Goal: Information Seeking & Learning: Learn about a topic

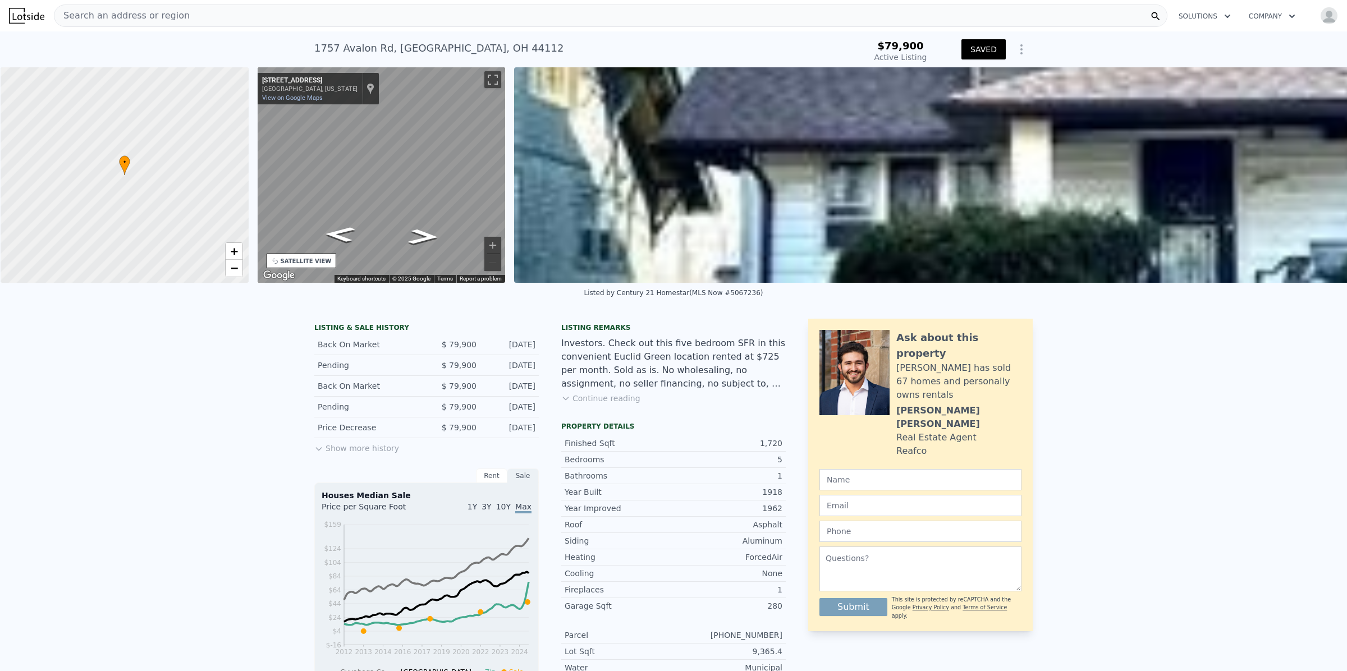
click at [204, 13] on div "Search an address or region" at bounding box center [610, 15] width 1113 height 22
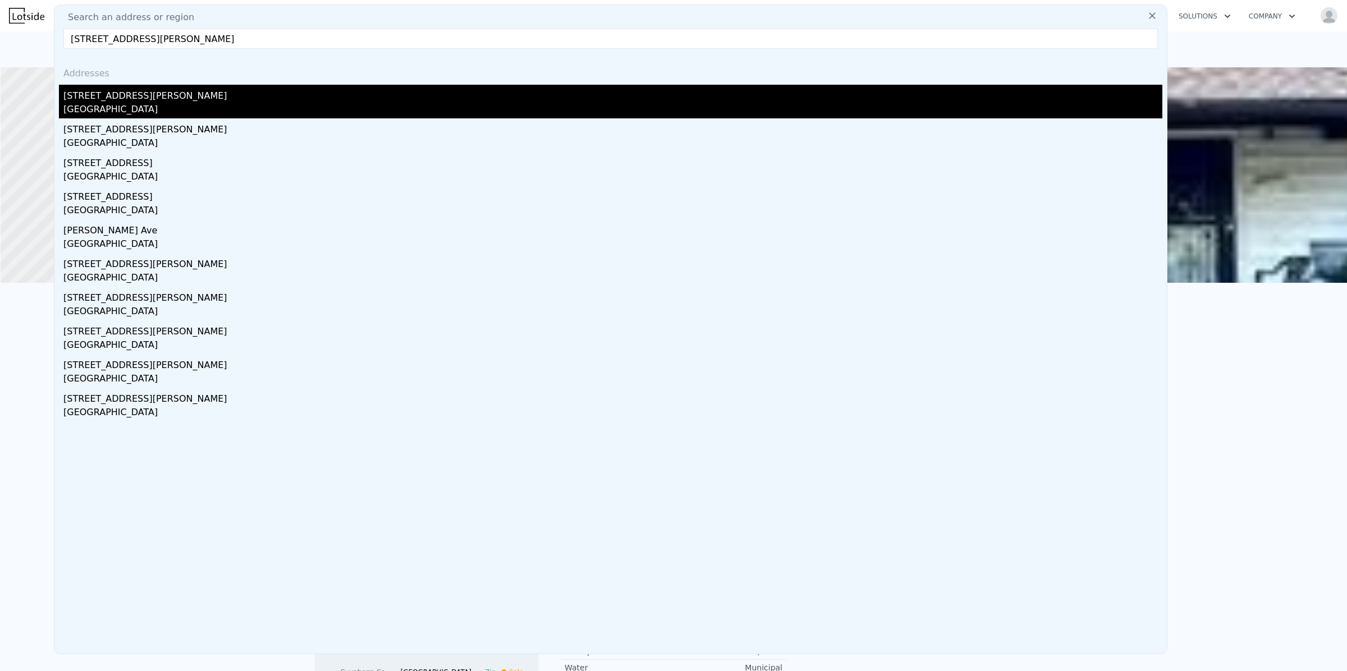
type input "8317 Goodman Ave Cleveland OH 44105"
click at [116, 105] on div "[GEOGRAPHIC_DATA]" at bounding box center [612, 111] width 1099 height 16
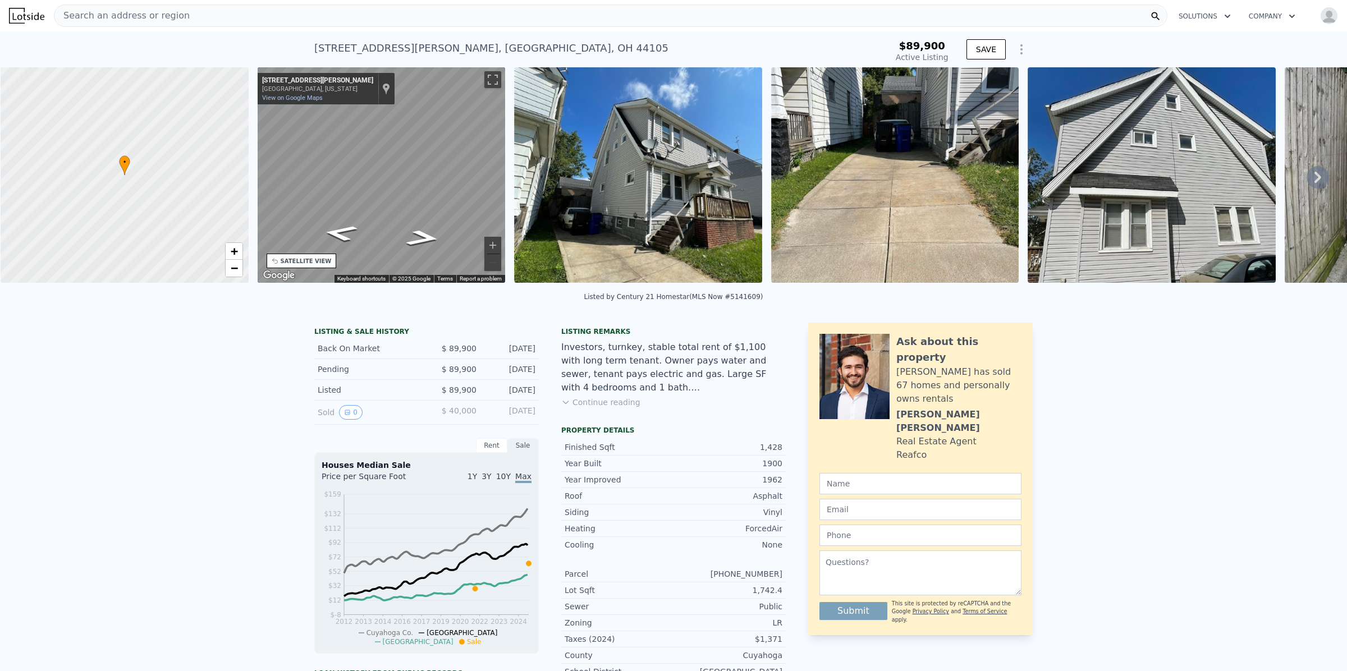
click at [672, 175] on img at bounding box center [638, 175] width 248 height 216
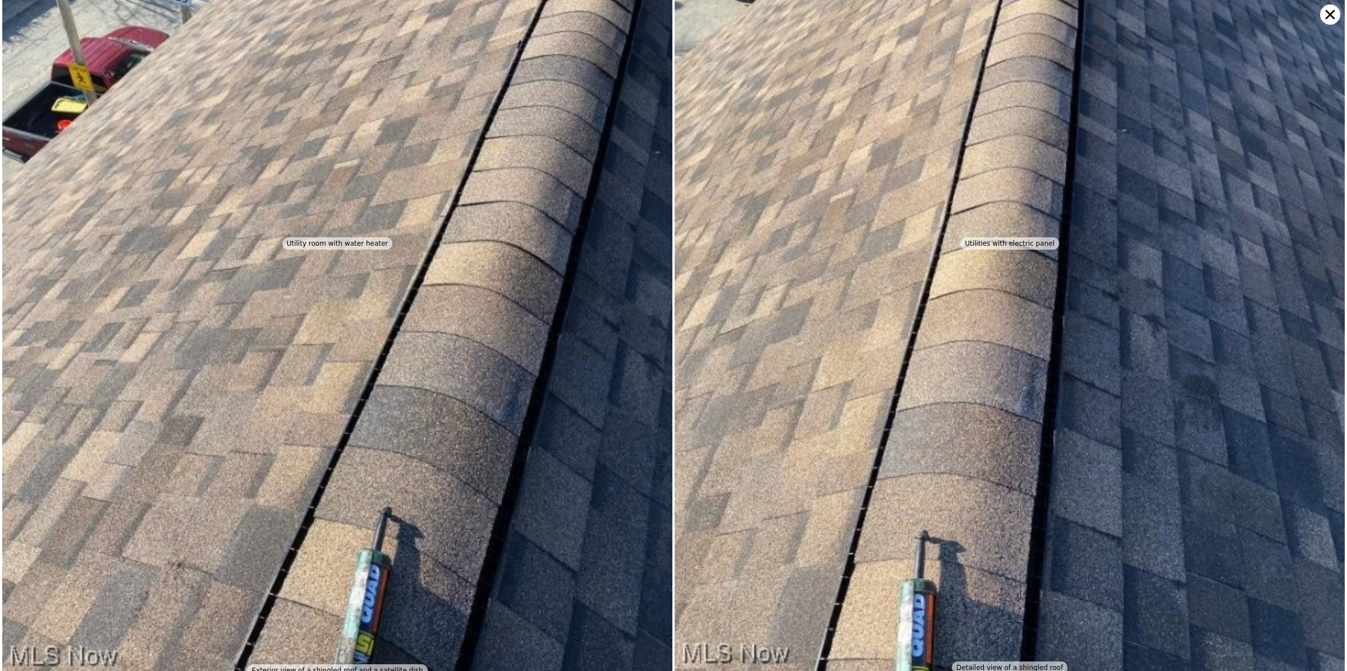
scroll to position [3242, 0]
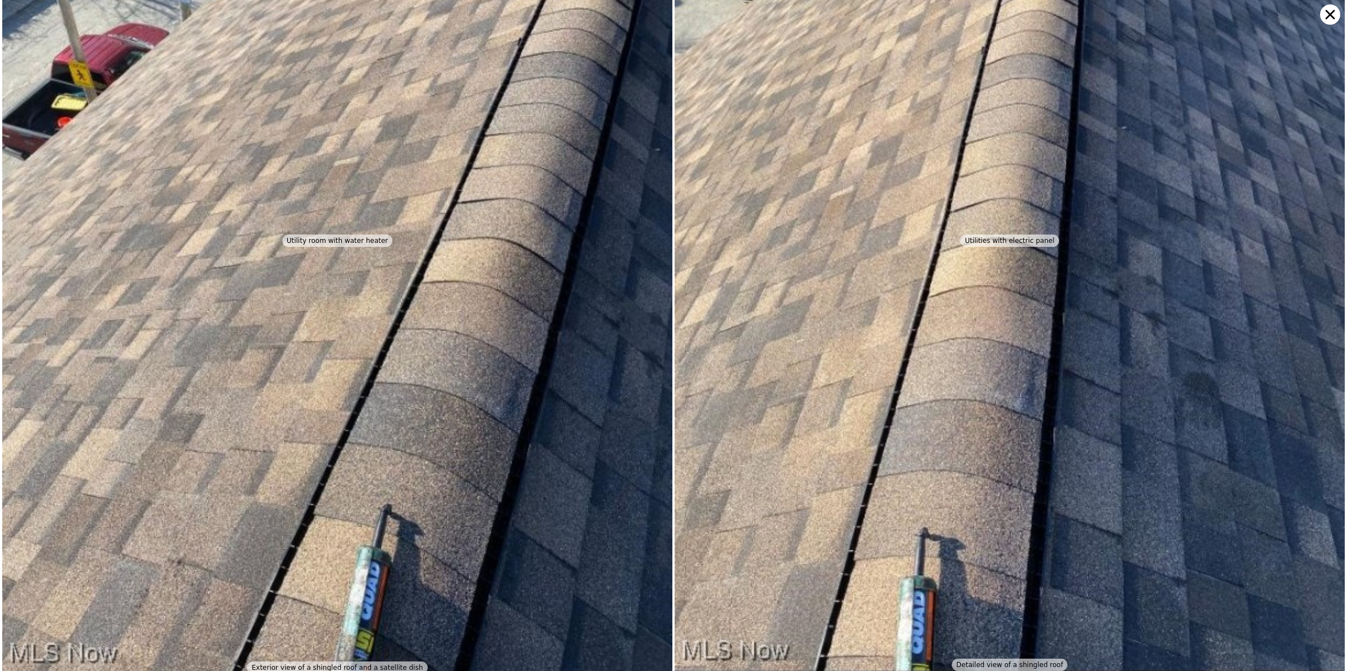
click at [1330, 13] on icon at bounding box center [1330, 14] width 20 height 20
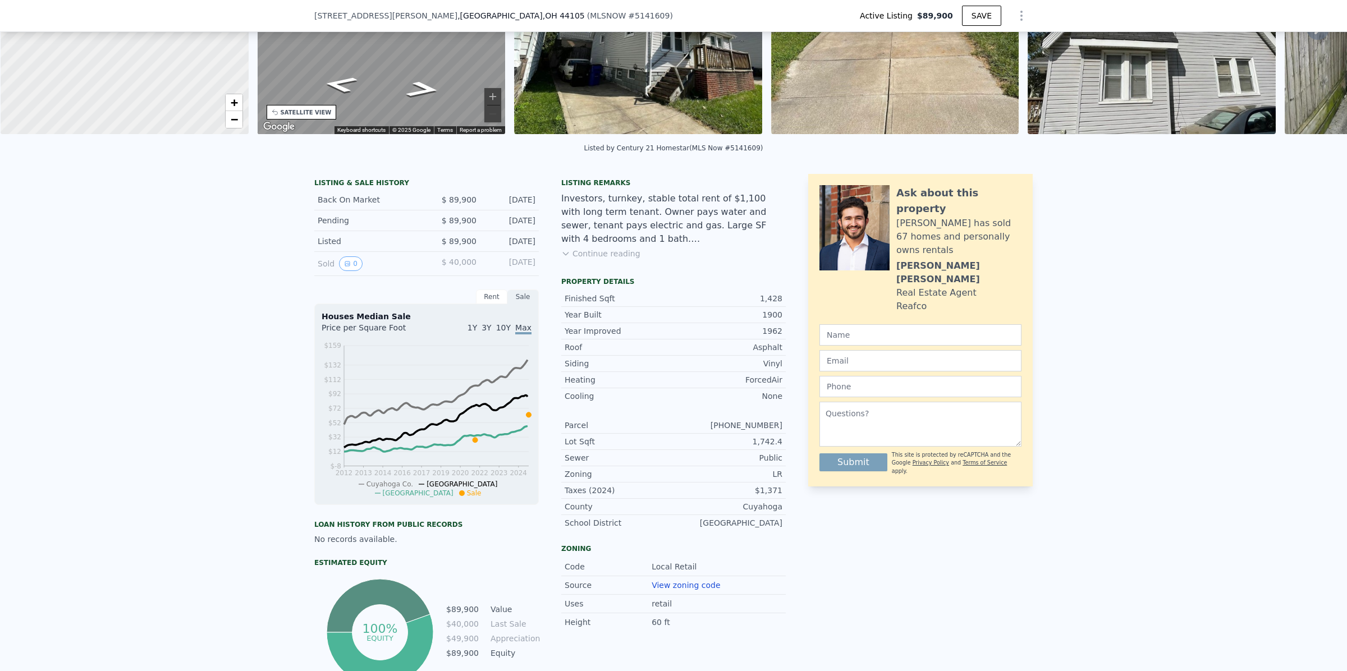
scroll to position [0, 0]
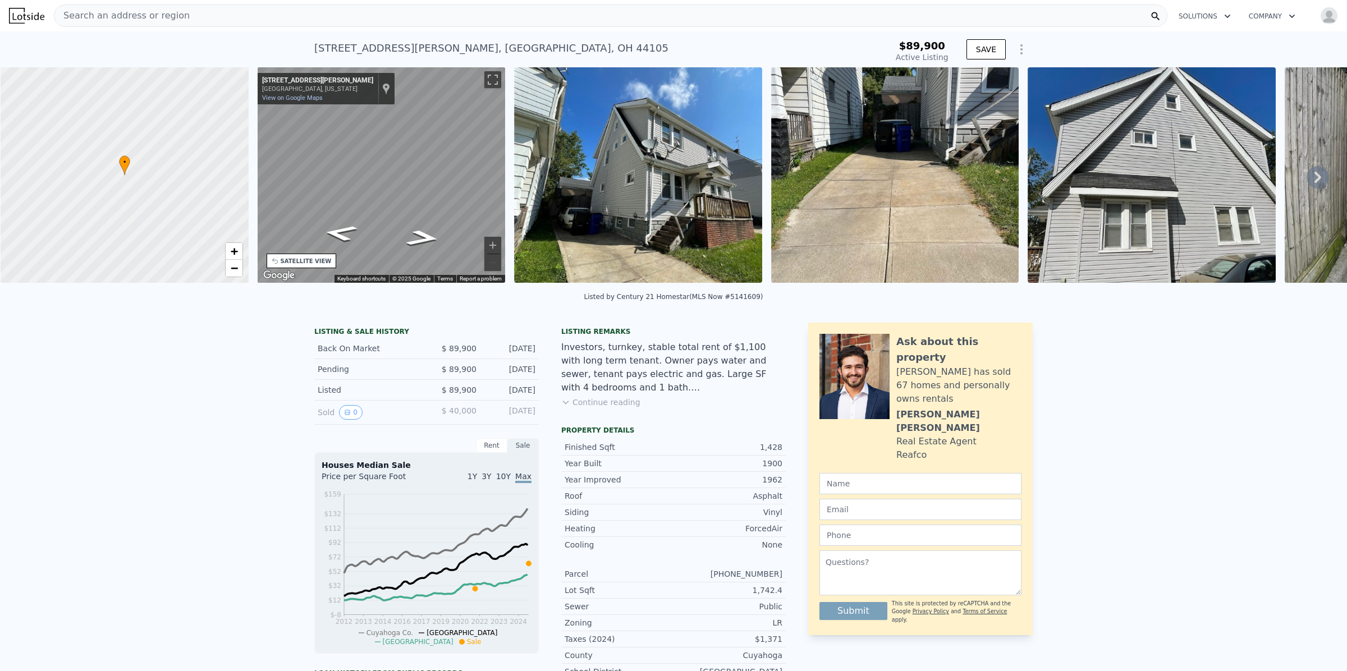
click at [104, 14] on span "Search an address or region" at bounding box center [121, 15] width 135 height 13
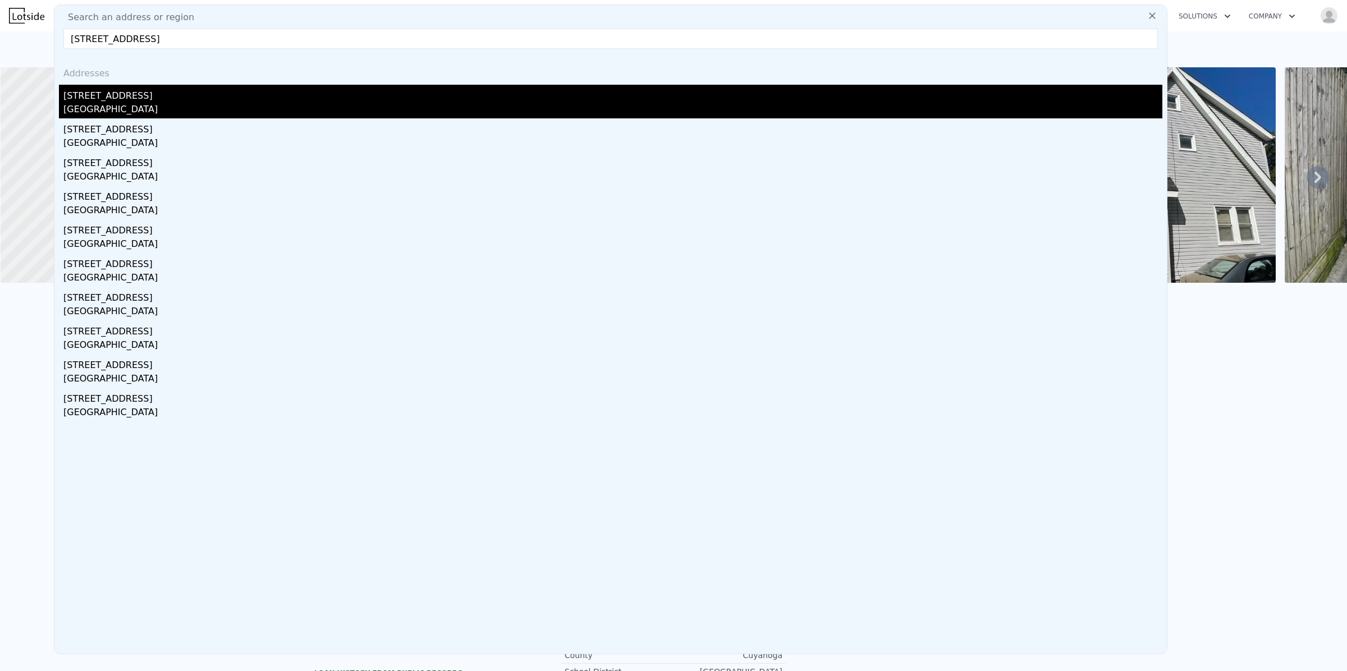
type input "3973 E 123rd St Cleveland OH 44105"
click at [105, 111] on div "[GEOGRAPHIC_DATA]" at bounding box center [612, 111] width 1099 height 16
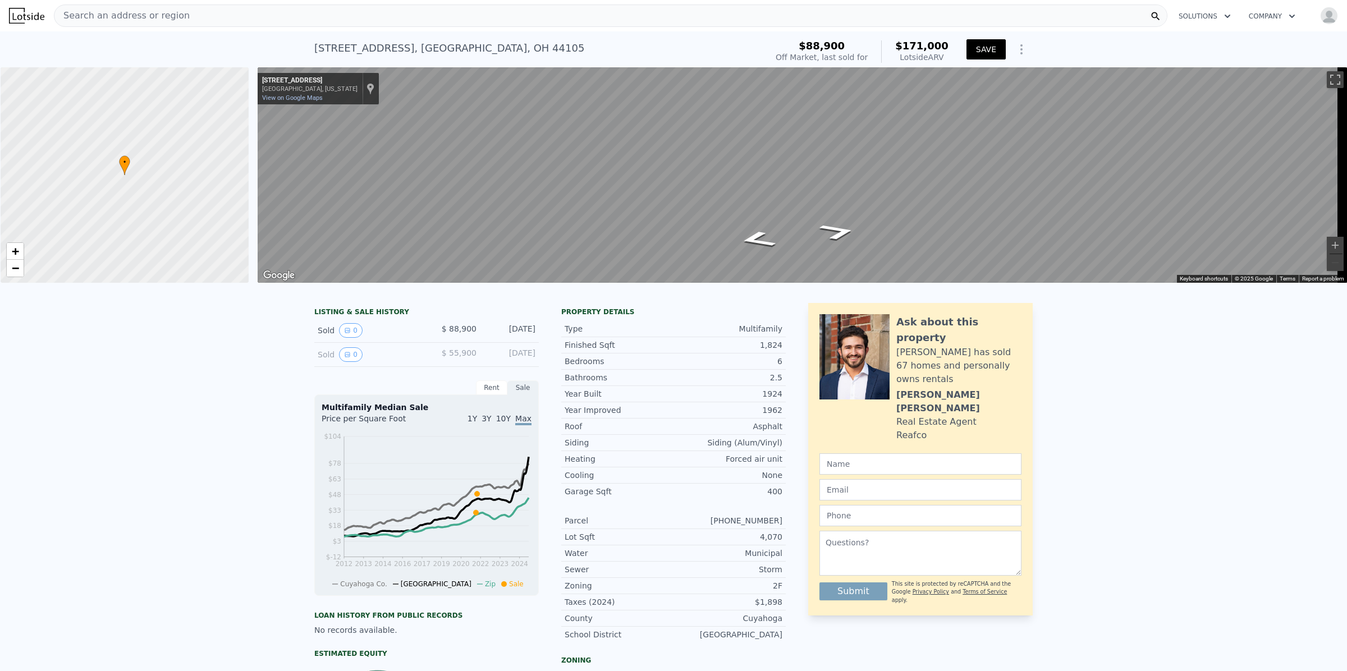
click at [997, 51] on button "SAVE" at bounding box center [985, 49] width 39 height 20
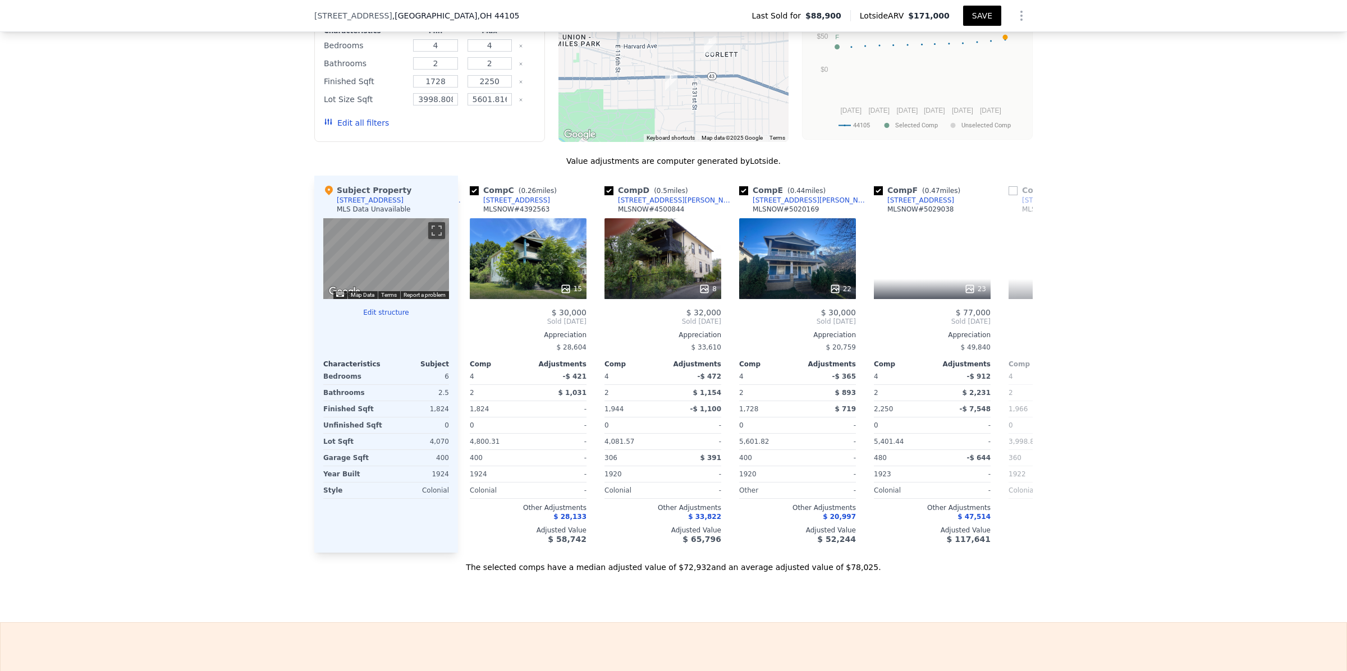
scroll to position [0, 279]
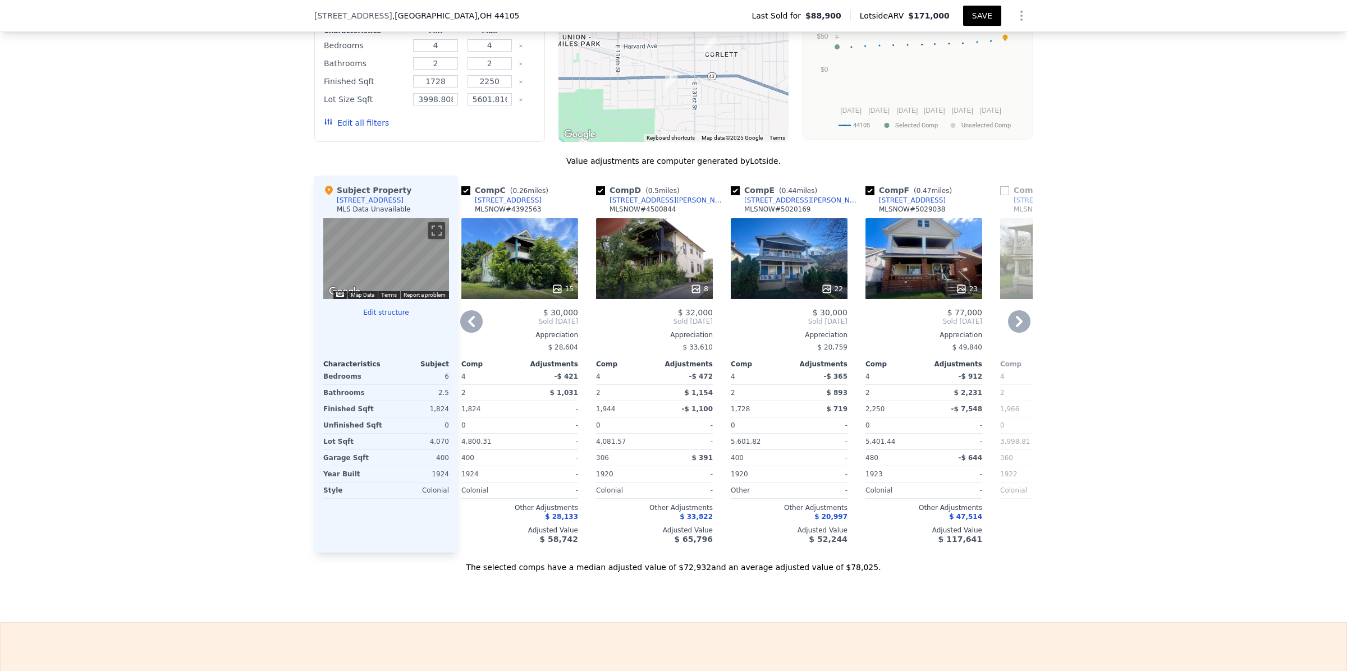
click at [865, 195] on input "checkbox" at bounding box center [869, 190] width 9 height 9
checkbox input "false"
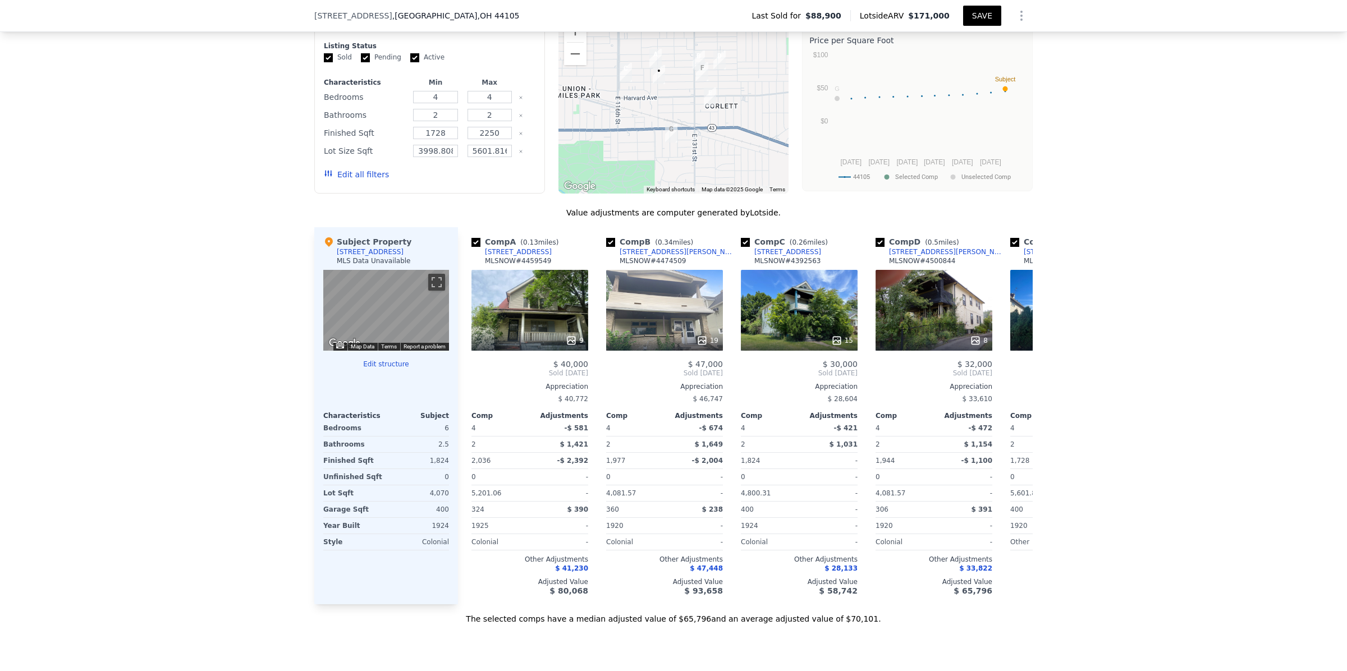
scroll to position [978, 0]
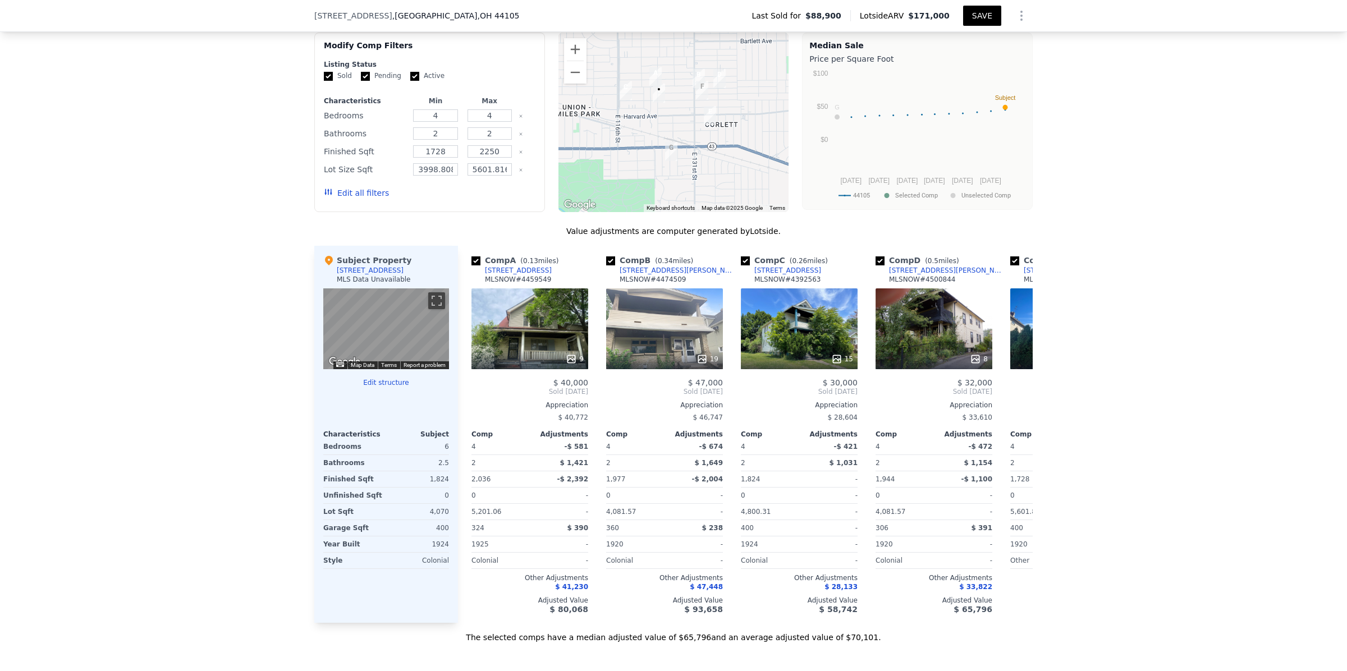
checkbox input "true"
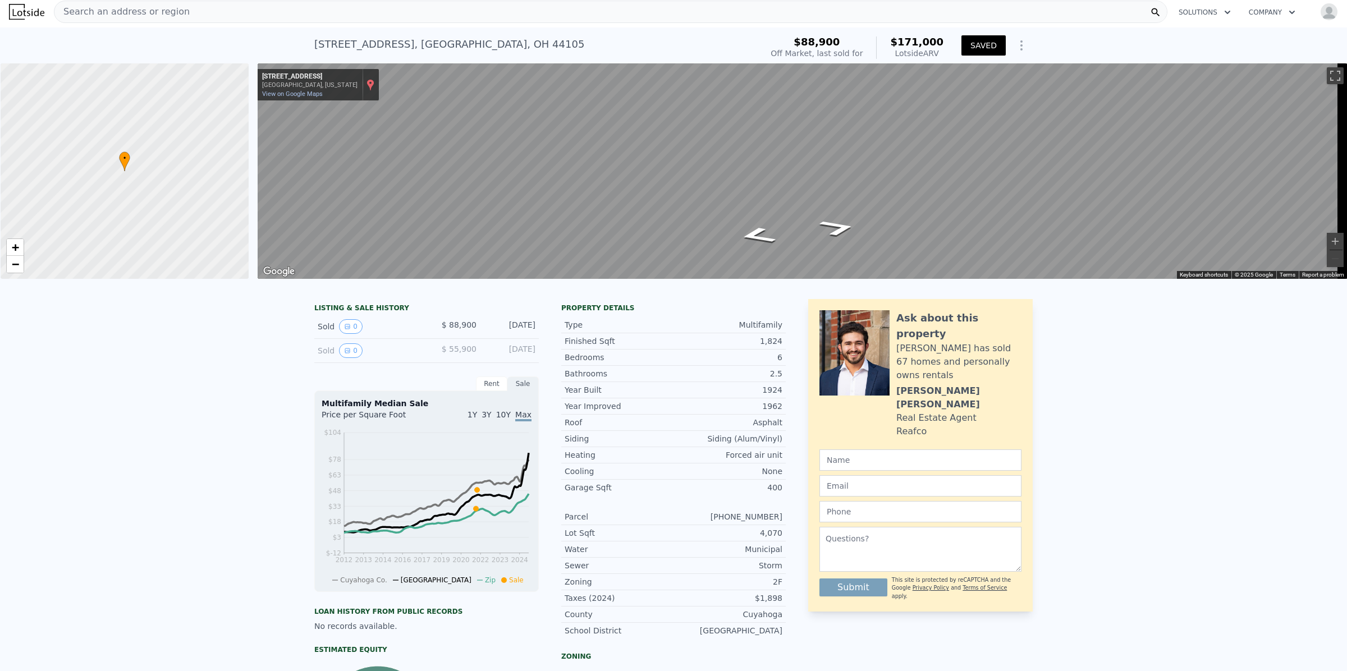
scroll to position [0, 0]
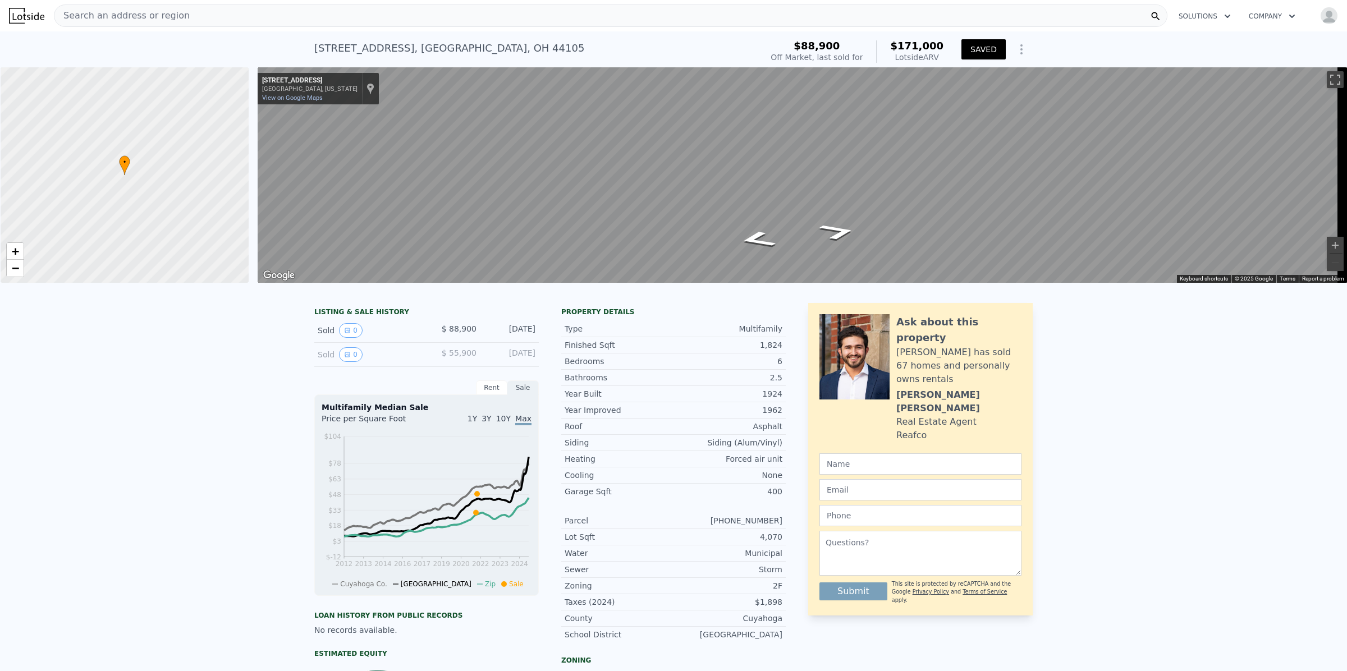
click at [142, 9] on span "Search an address or region" at bounding box center [121, 15] width 135 height 13
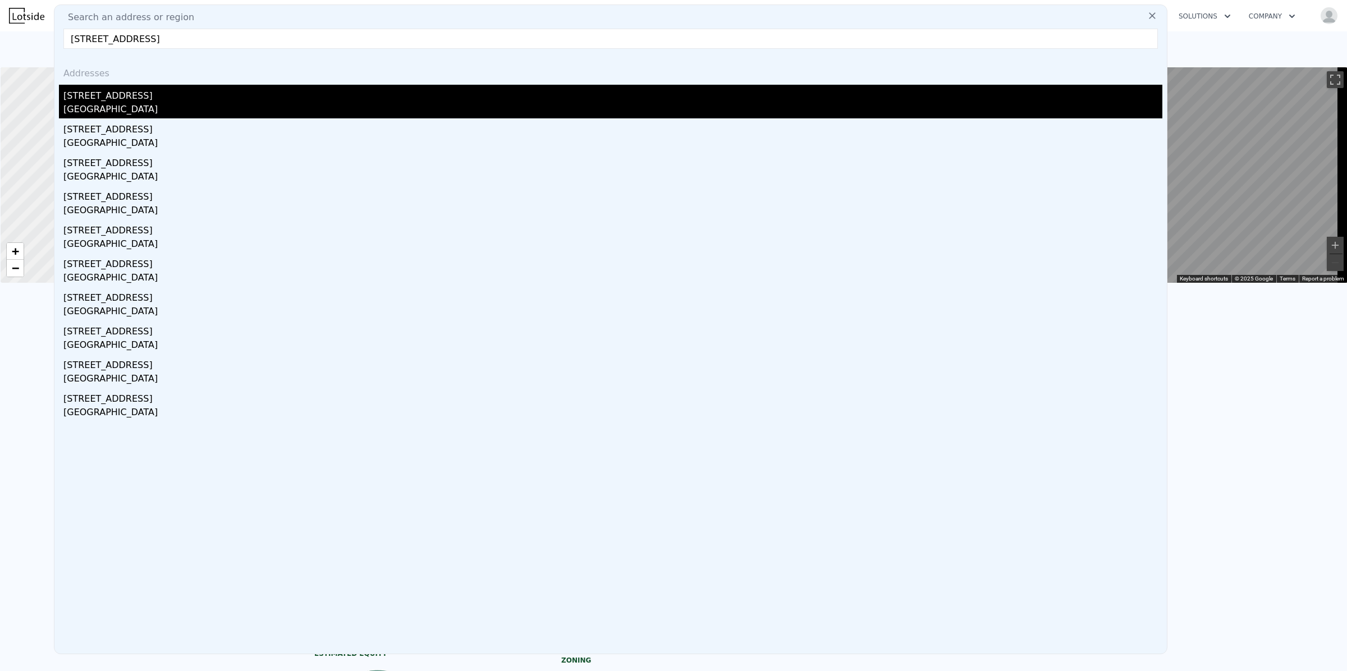
type input "737 E 165th St Cleveland OH 44110"
click at [117, 103] on div "Cleveland, OH 44110" at bounding box center [612, 111] width 1099 height 16
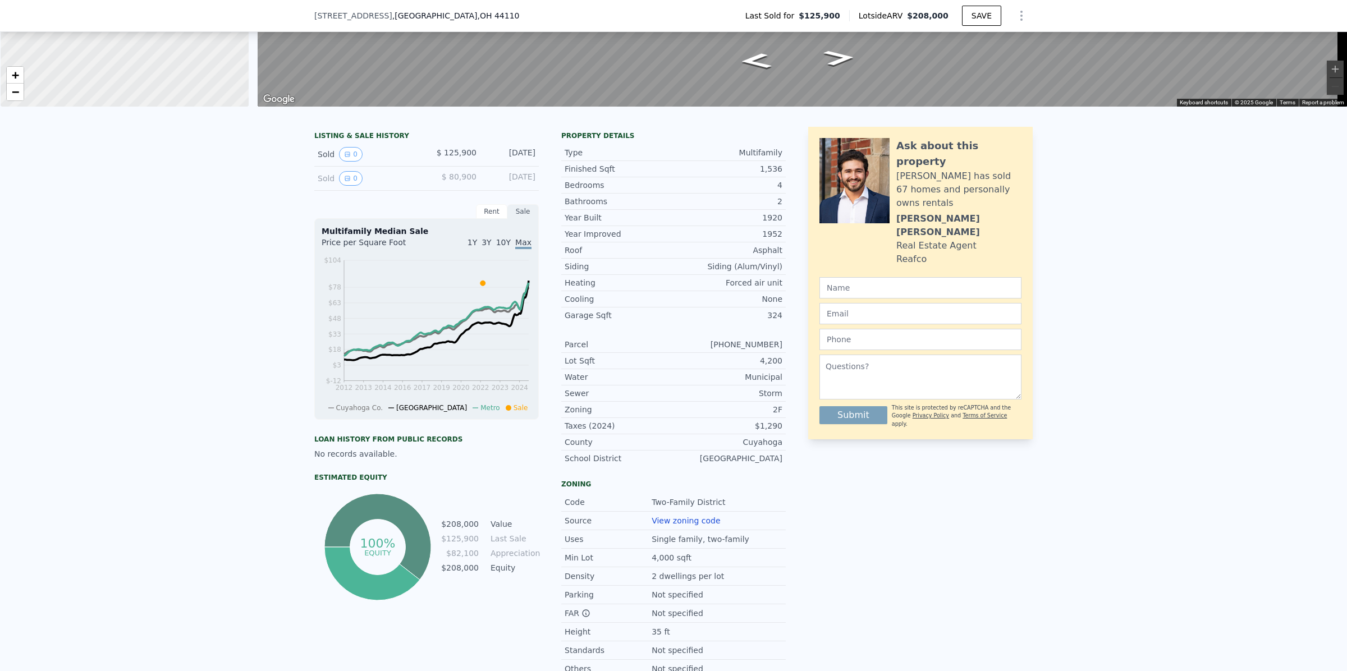
scroll to position [80, 0]
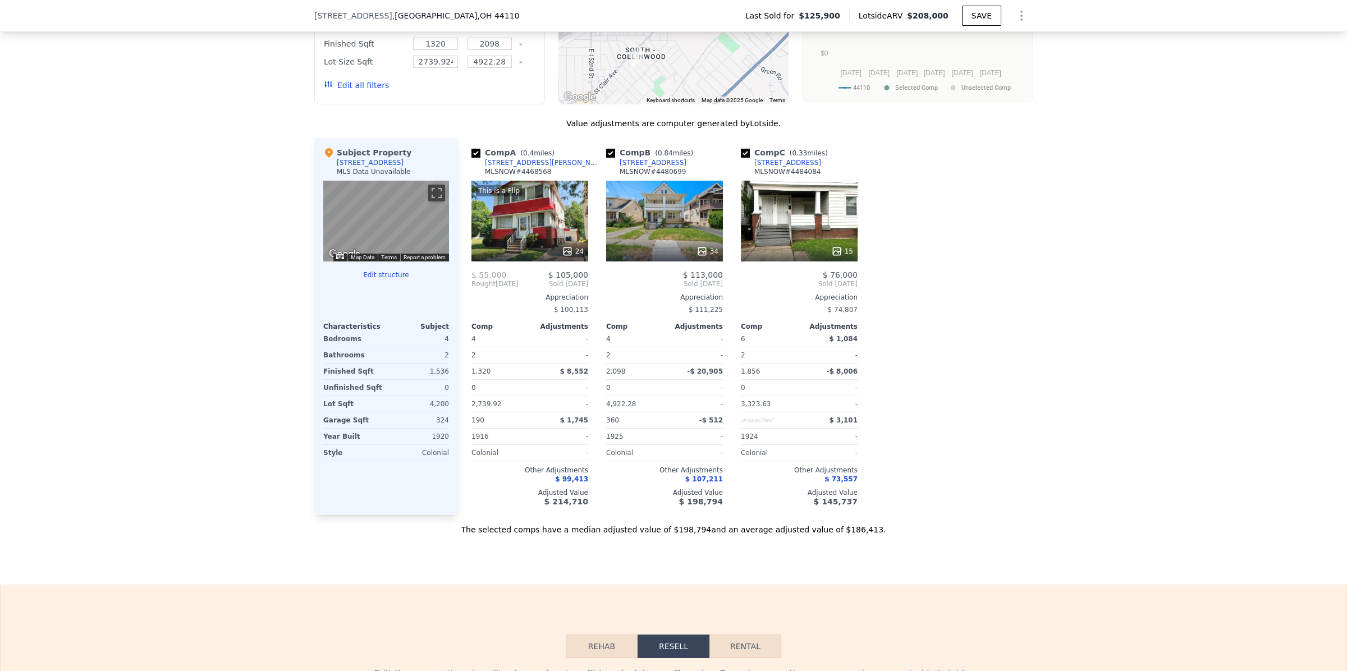
scroll to position [1071, 0]
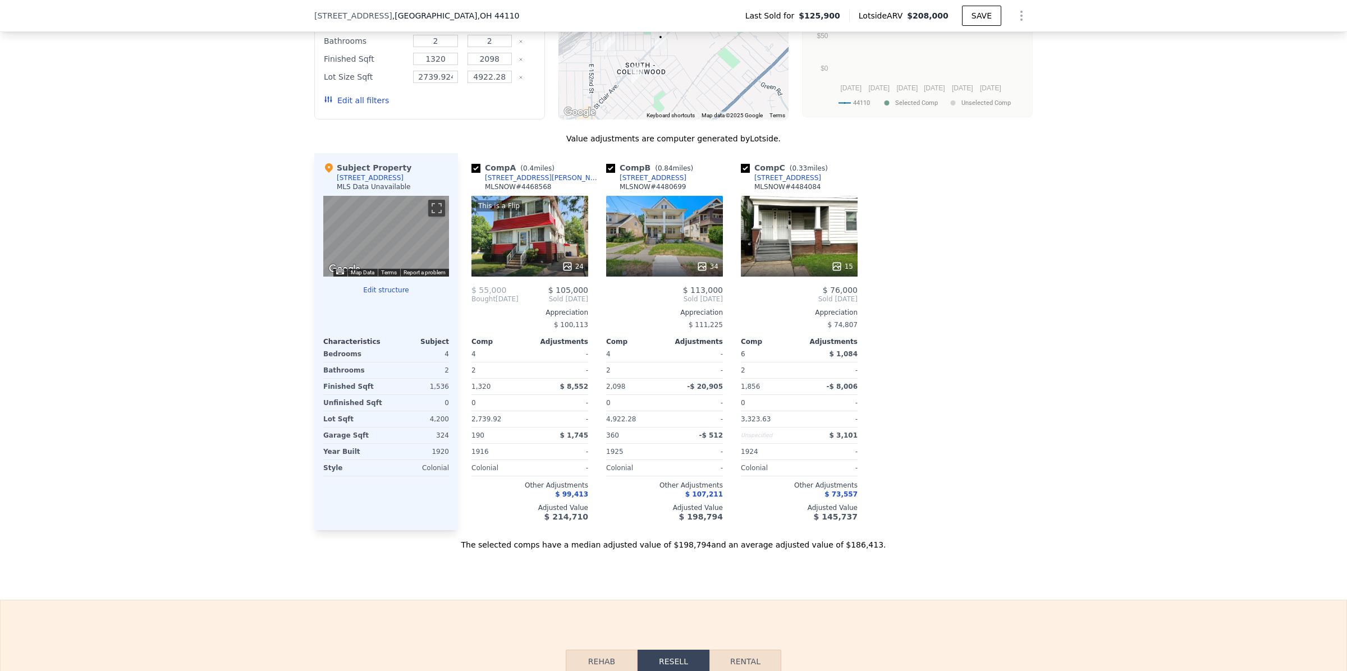
click at [804, 269] on div "15" at bounding box center [799, 236] width 117 height 81
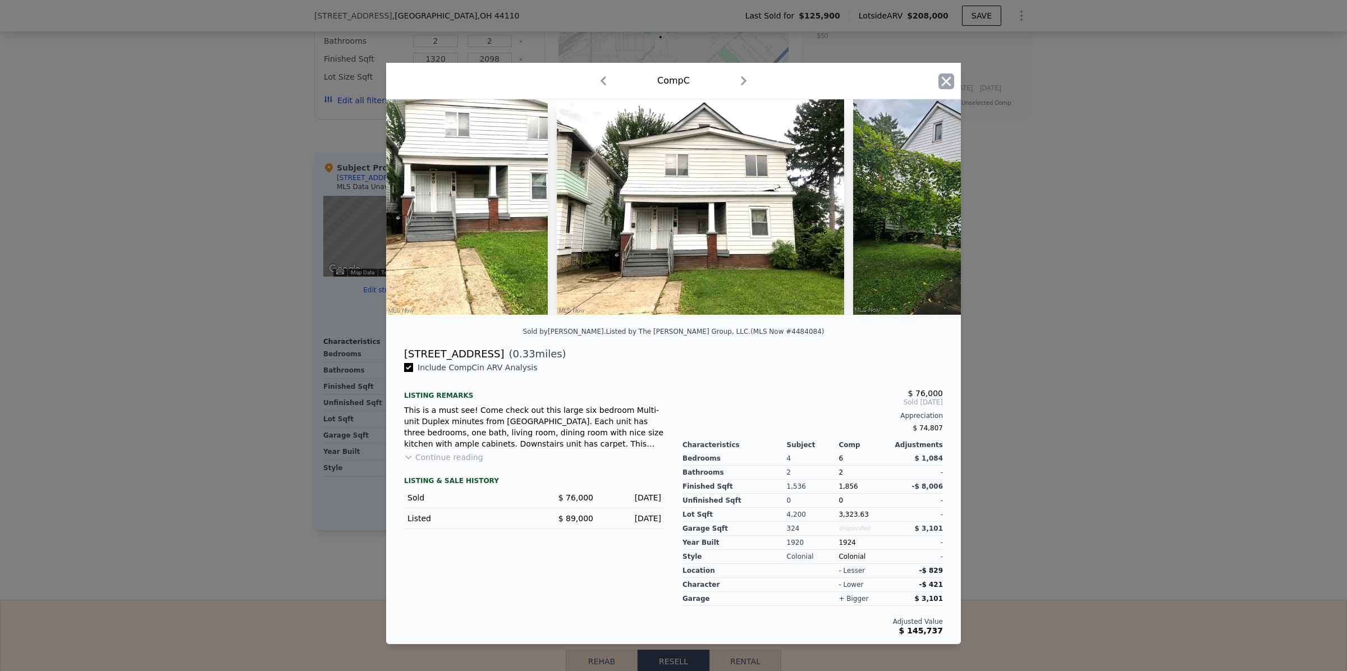
click at [944, 81] on icon "button" at bounding box center [946, 82] width 16 height 16
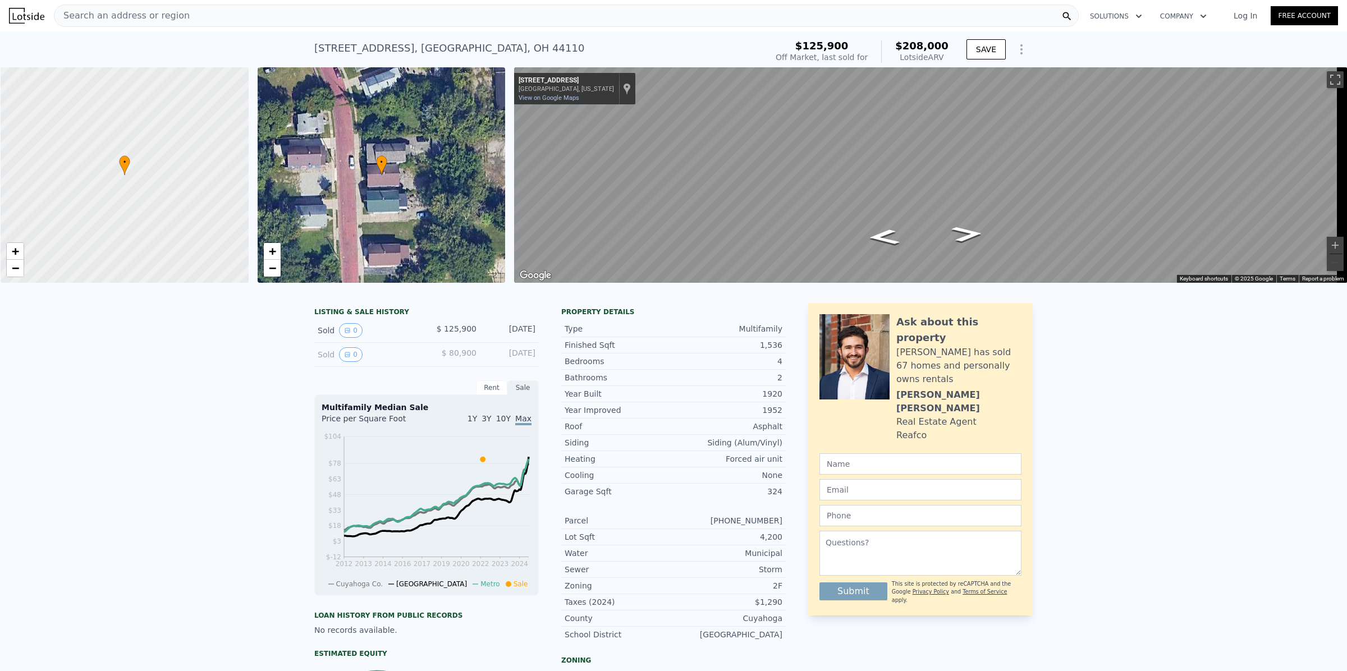
click at [156, 14] on span "Search an address or region" at bounding box center [121, 15] width 135 height 13
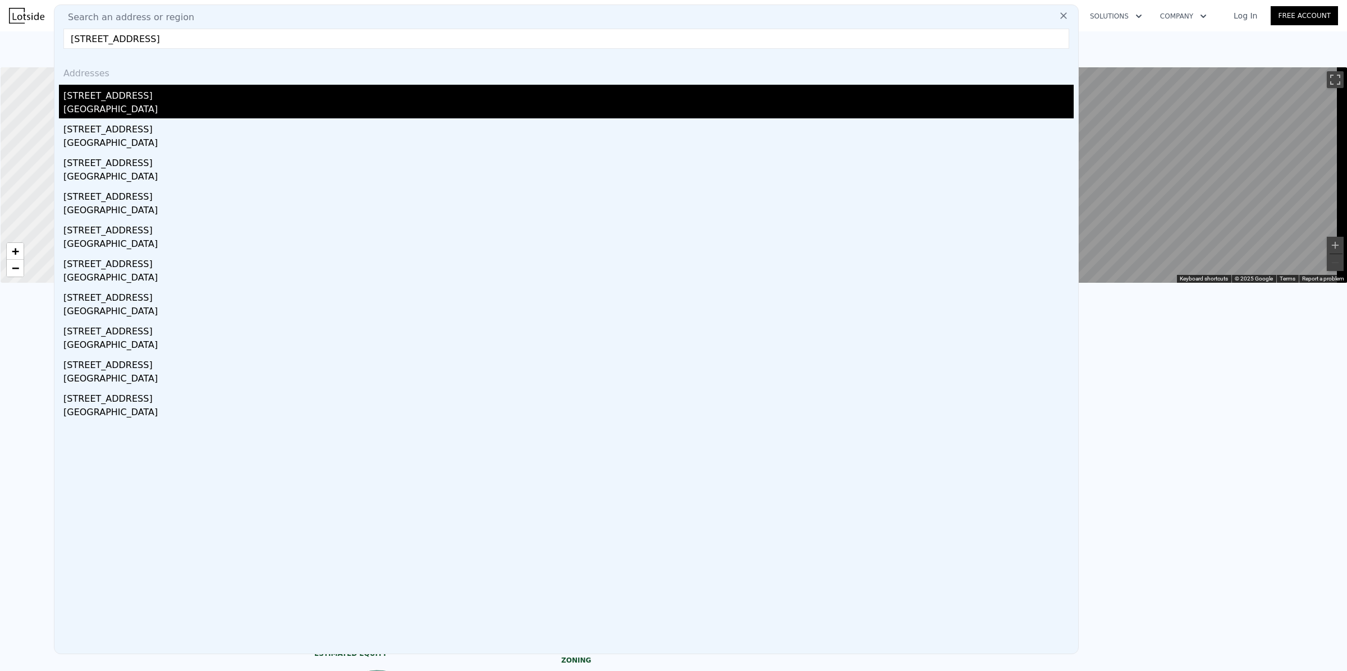
type input "[STREET_ADDRESS]"
click at [105, 101] on div "[STREET_ADDRESS]" at bounding box center [568, 94] width 1010 height 18
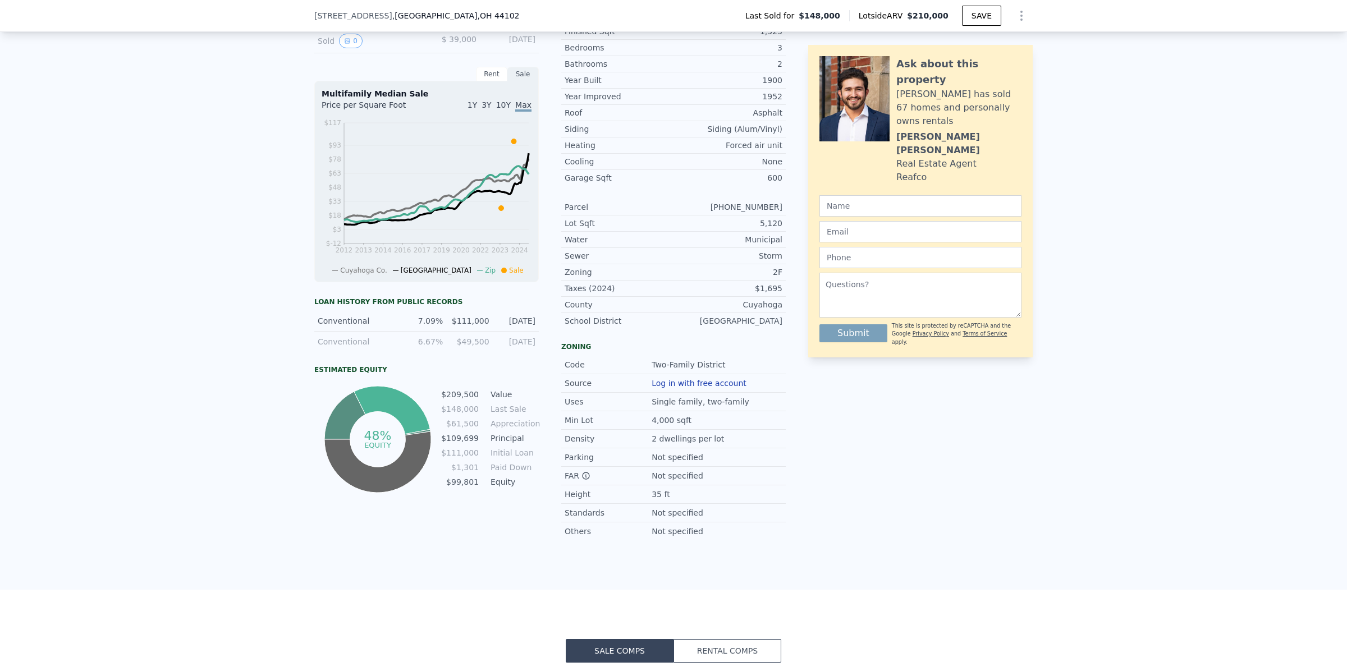
scroll to position [324, 0]
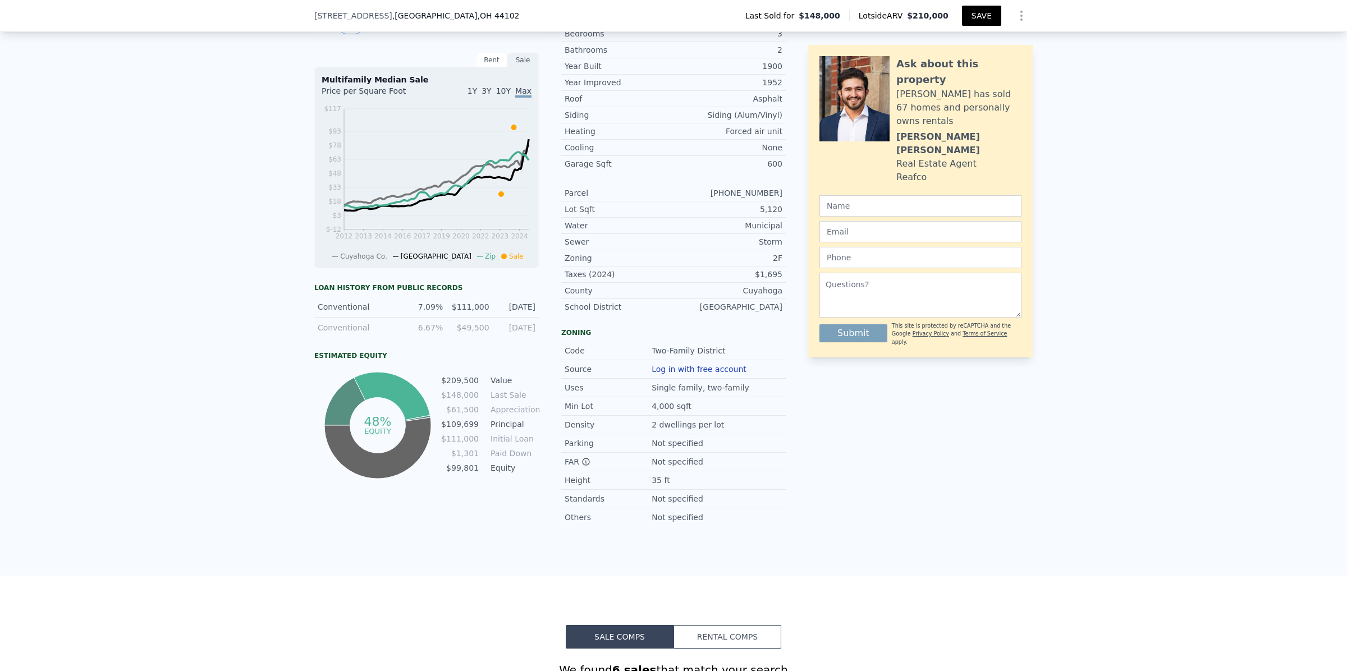
click at [974, 15] on button "SAVE" at bounding box center [981, 16] width 39 height 20
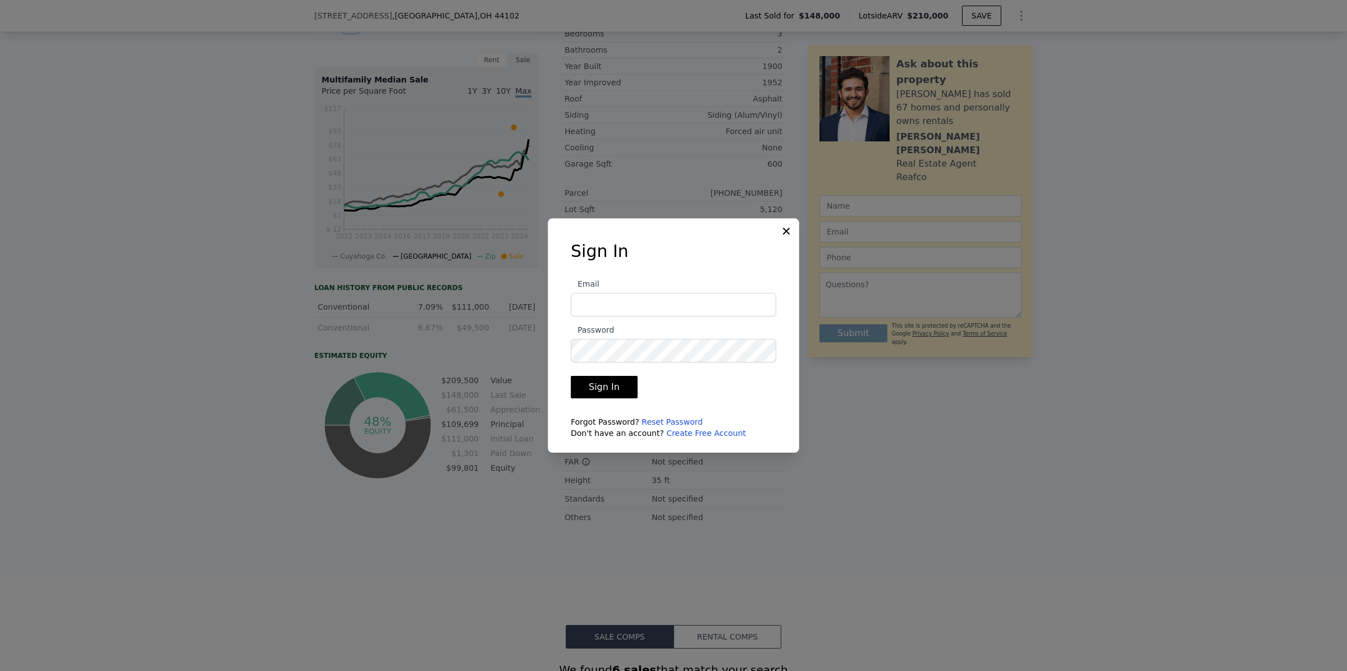
type input "[PERSON_NAME][EMAIL_ADDRESS][DOMAIN_NAME]"
click at [605, 391] on button "Sign In" at bounding box center [604, 387] width 67 height 22
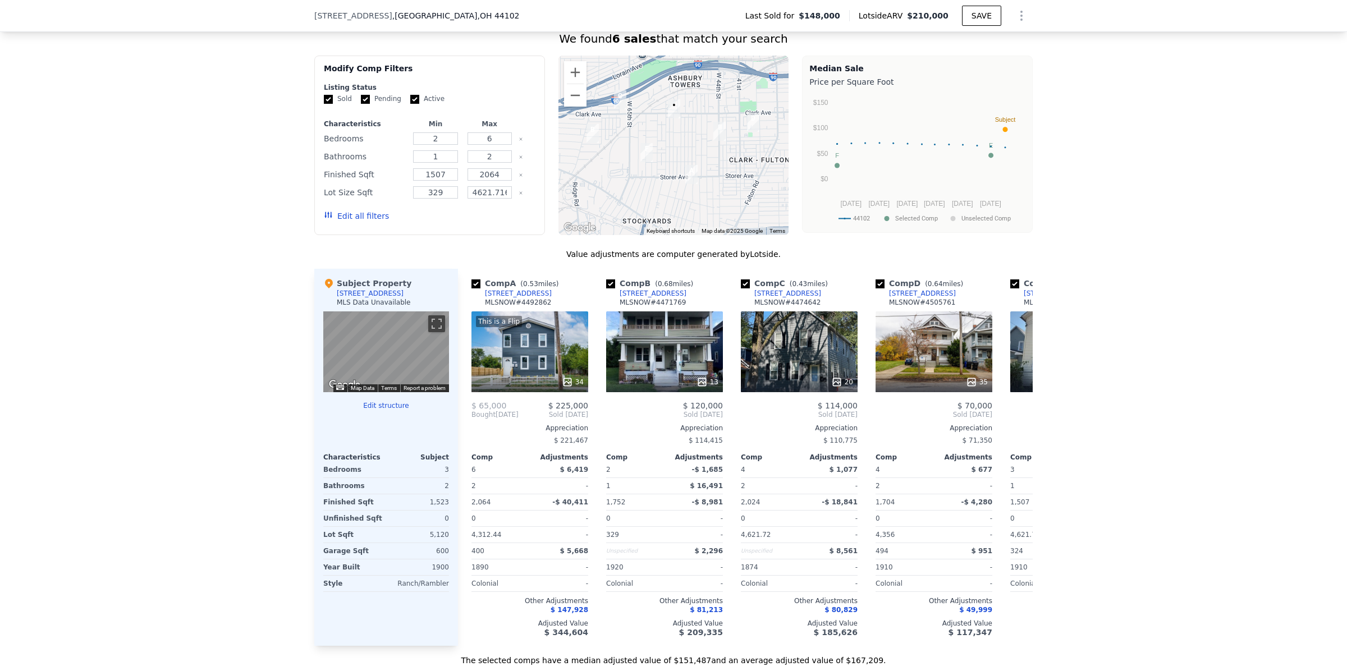
scroll to position [978, 0]
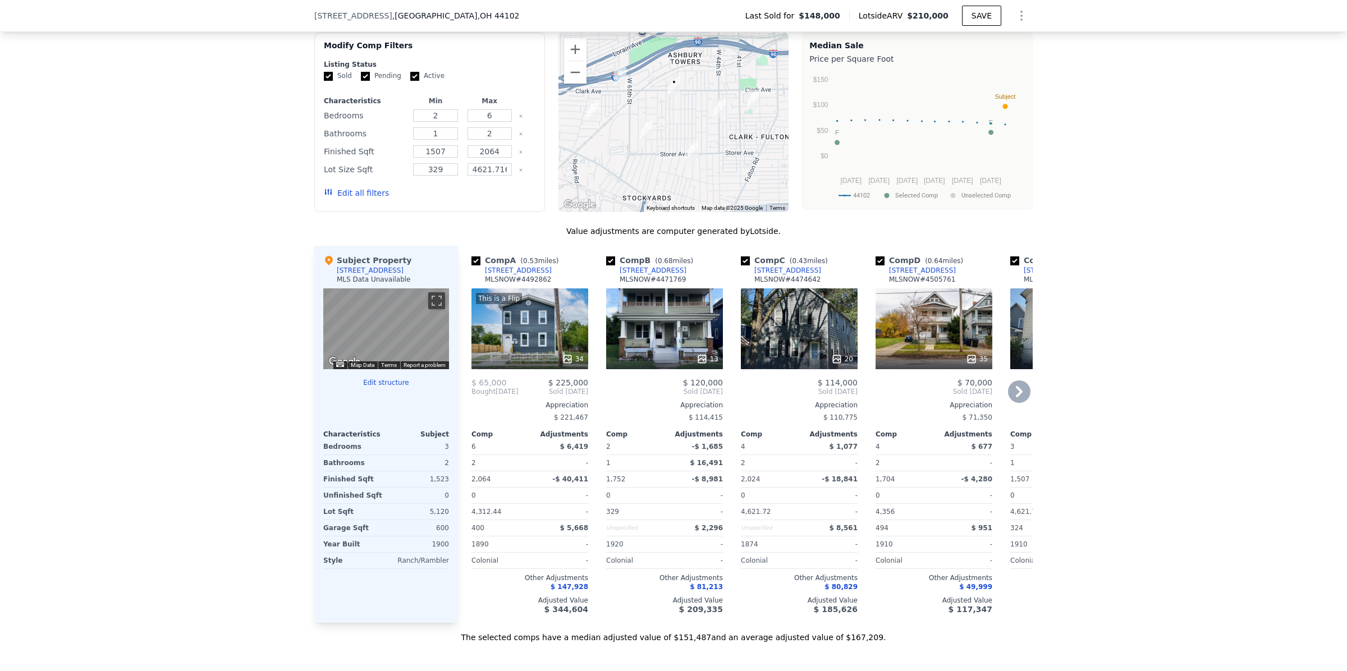
click at [606, 265] on input "checkbox" at bounding box center [610, 260] width 9 height 9
checkbox input "false"
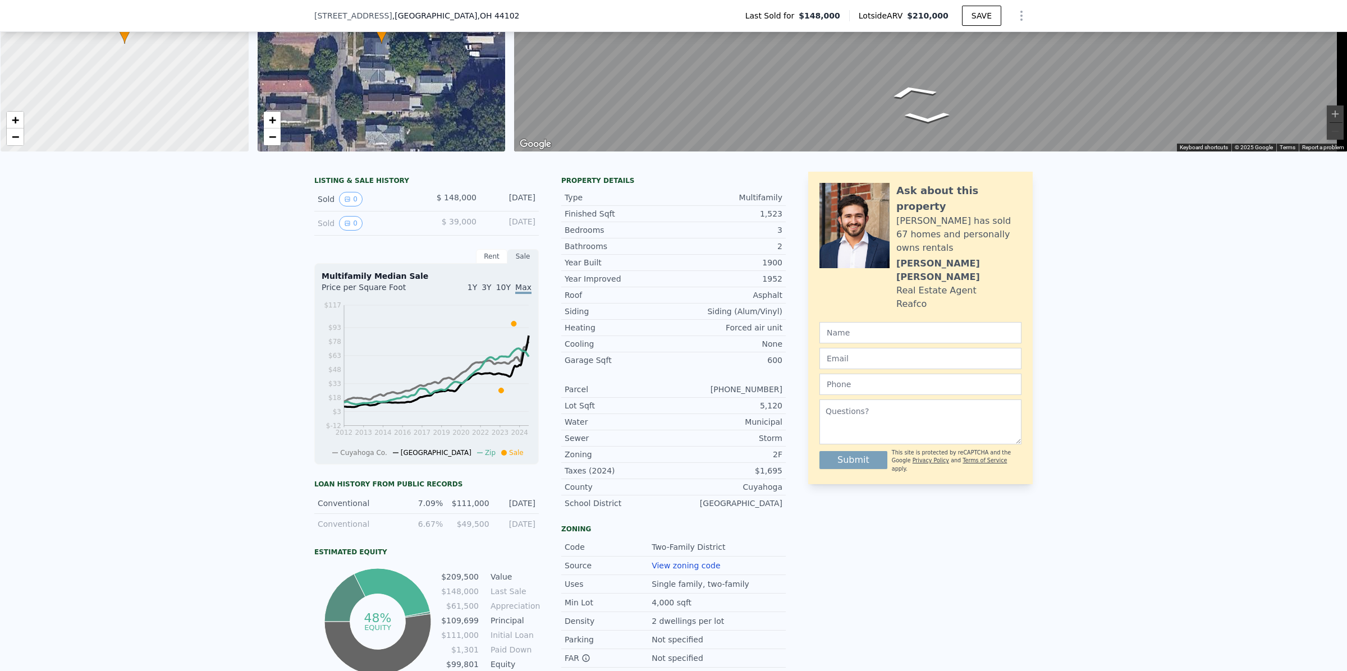
scroll to position [0, 0]
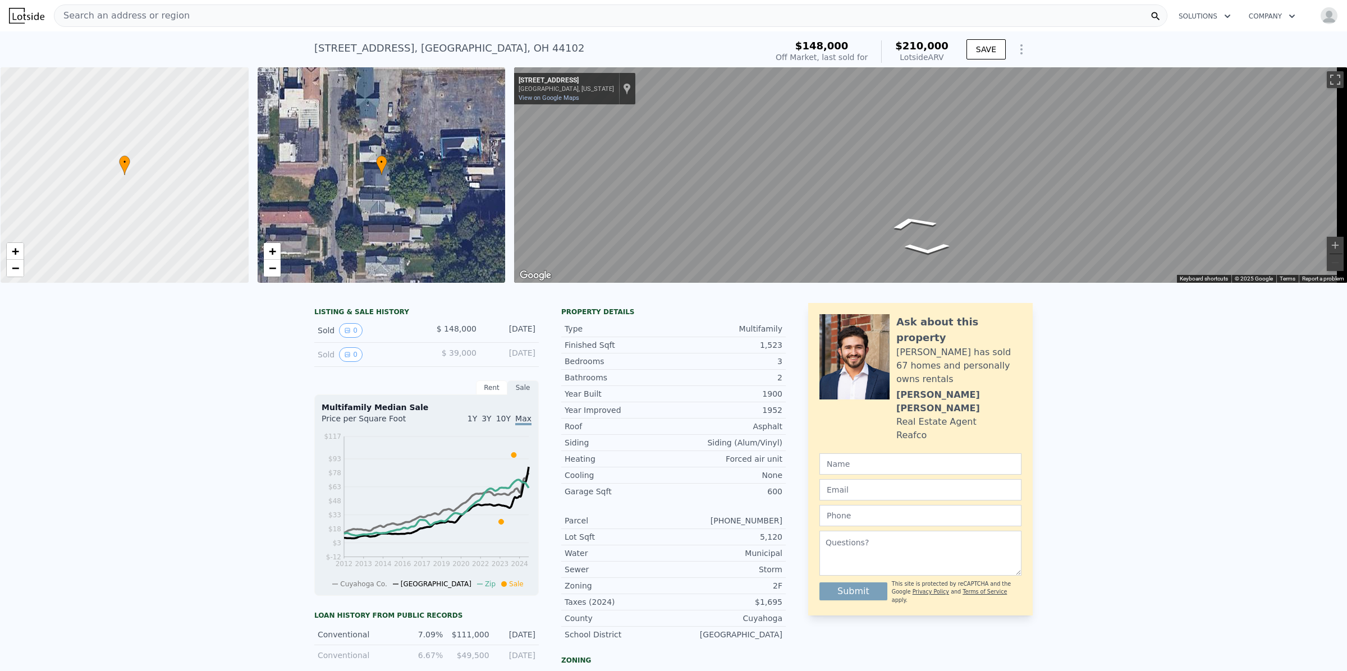
click at [140, 10] on span "Search an address or region" at bounding box center [121, 15] width 135 height 13
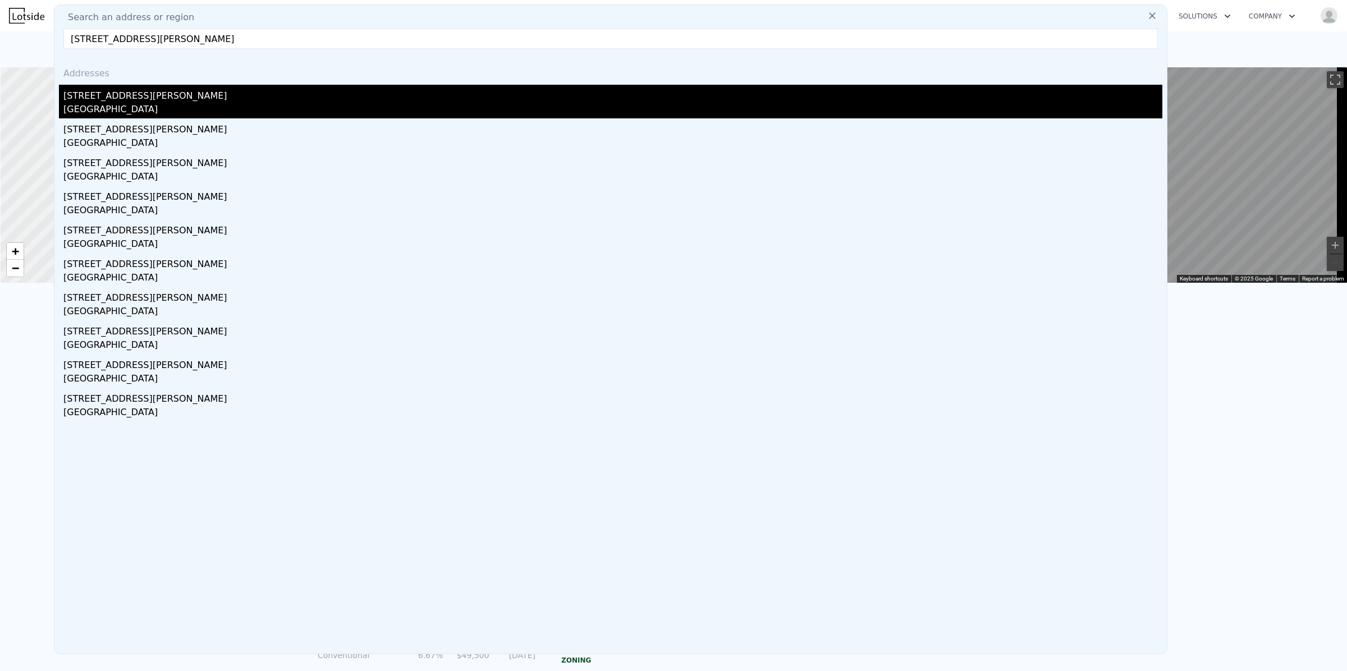
type input "[STREET_ADDRESS][PERSON_NAME]"
click at [105, 103] on div "[GEOGRAPHIC_DATA]" at bounding box center [612, 111] width 1099 height 16
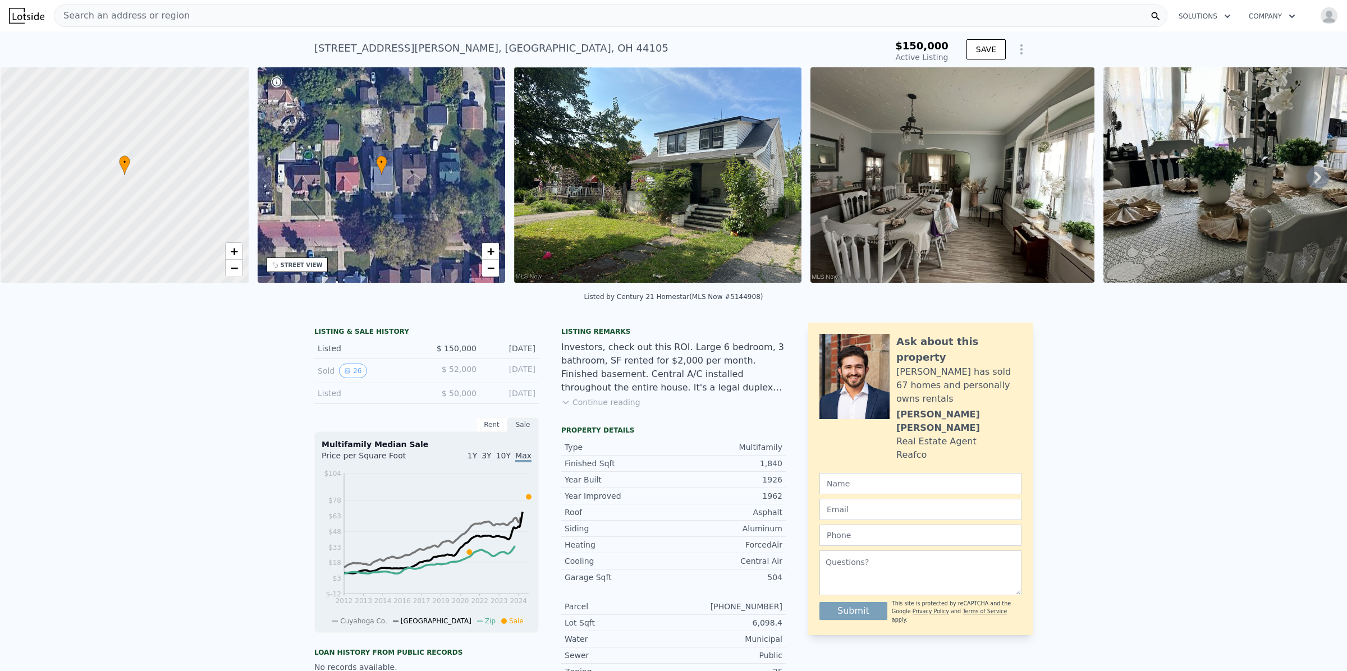
click at [727, 217] on img at bounding box center [657, 175] width 287 height 216
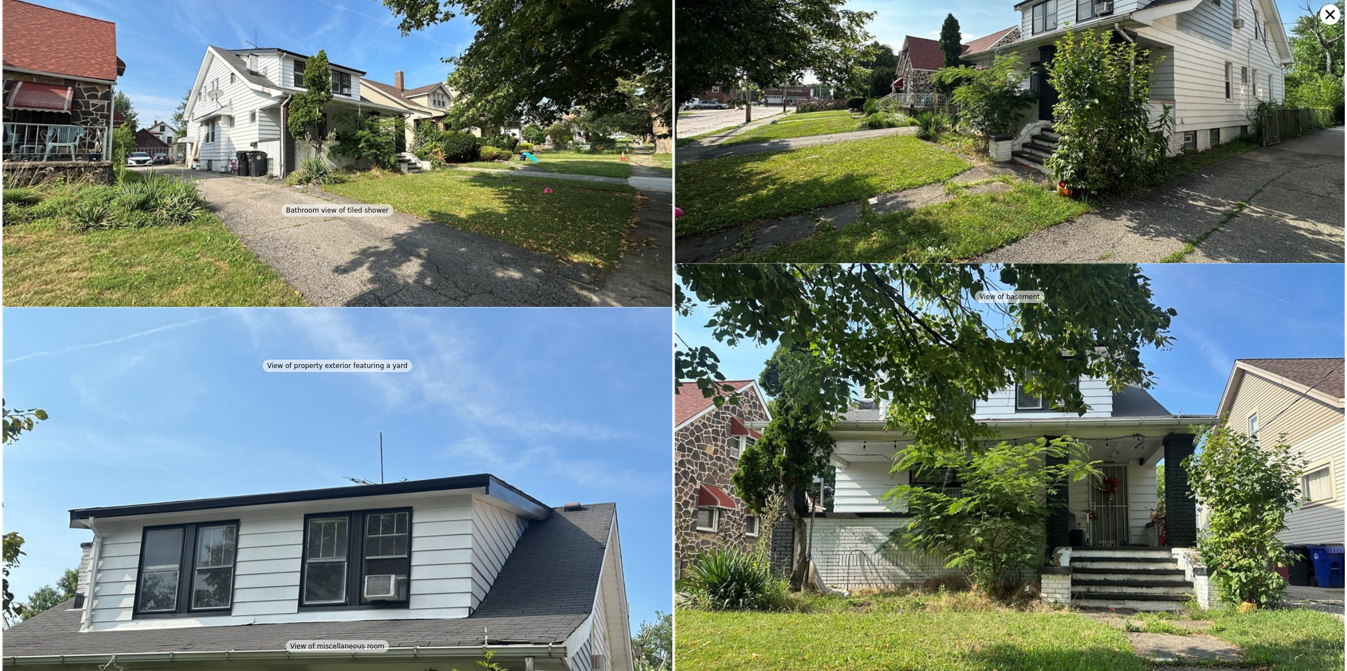
scroll to position [2426, 0]
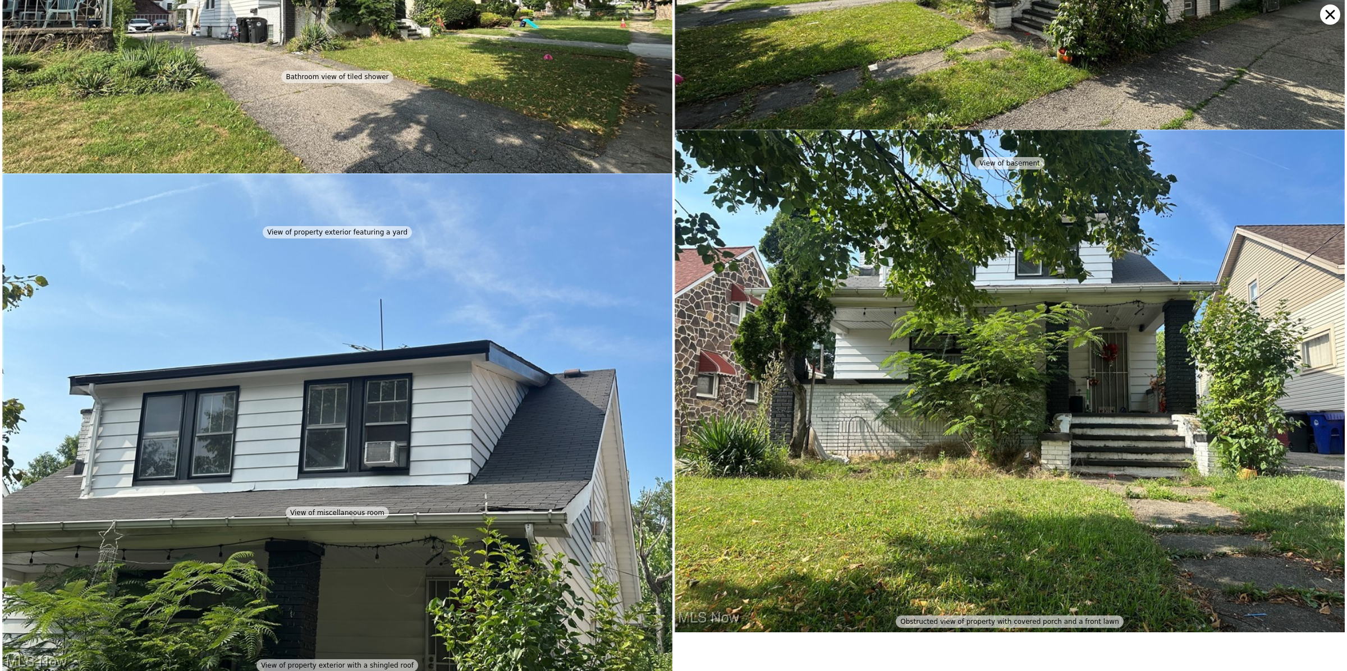
click at [1333, 7] on icon at bounding box center [1330, 14] width 20 height 20
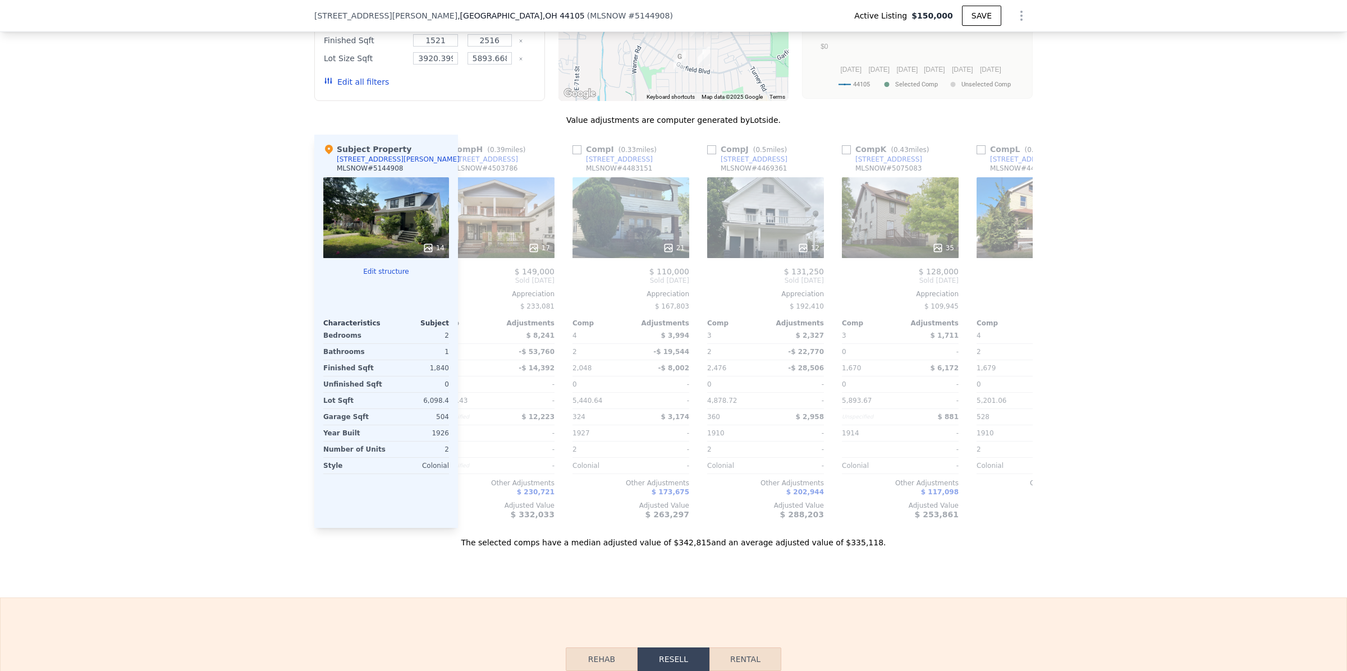
scroll to position [0, 1068]
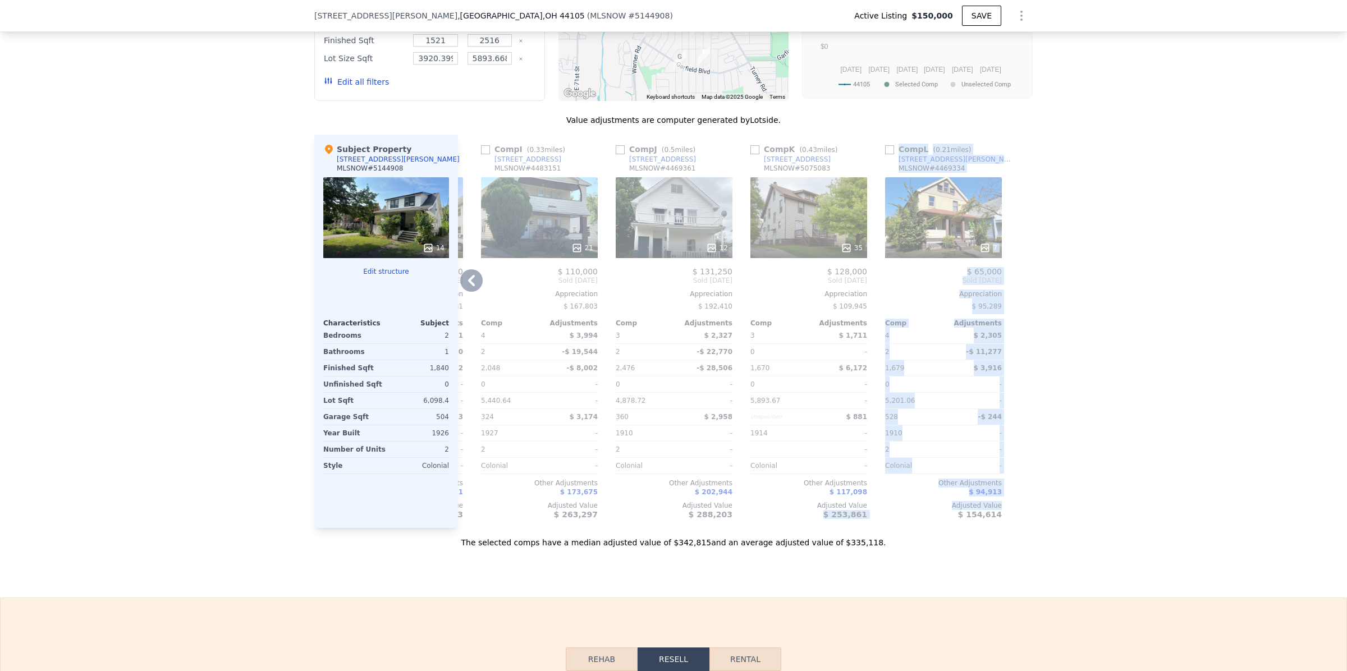
drag, startPoint x: 915, startPoint y: 552, endPoint x: 755, endPoint y: 554, distance: 159.4
click at [755, 528] on div "Comp A ( 0.17 miles) [STREET_ADDRESS][PERSON_NAME] This is a Flip 20 $ 33,832 $…" at bounding box center [745, 331] width 575 height 393
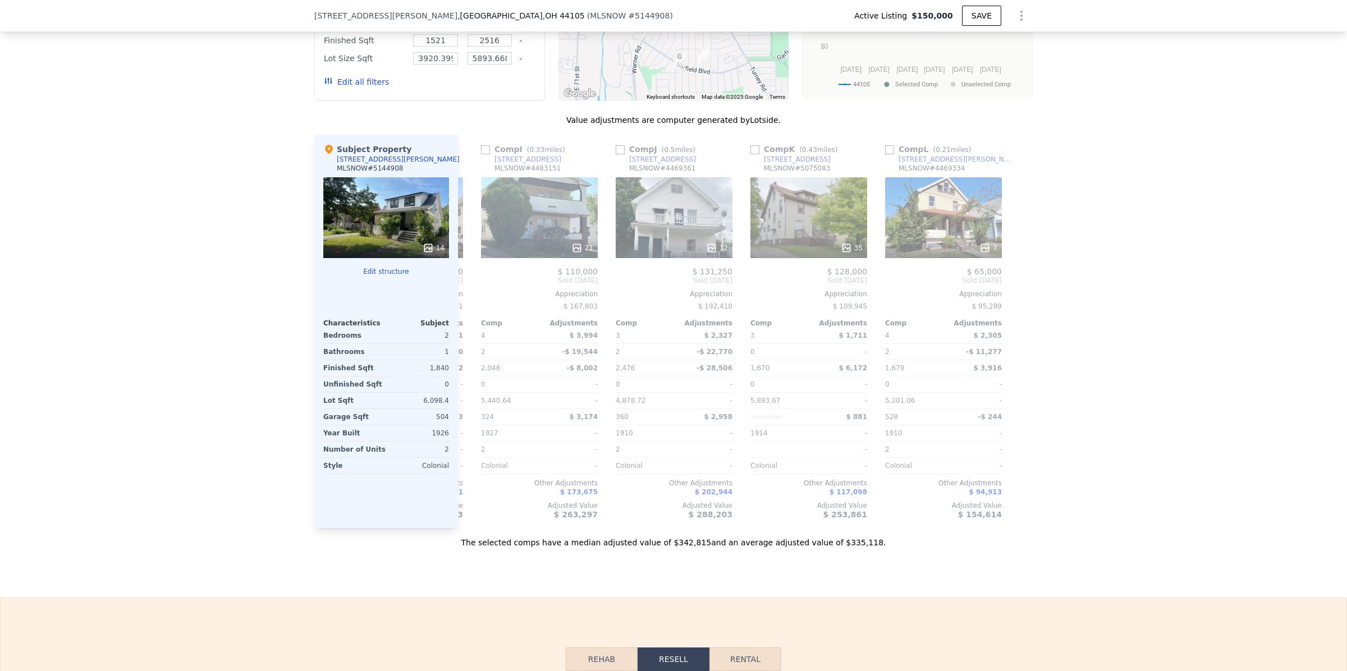
click at [896, 585] on div "Sale Comps Rental Comps We found 12 sales that match your search Listings provi…" at bounding box center [673, 198] width 1347 height 799
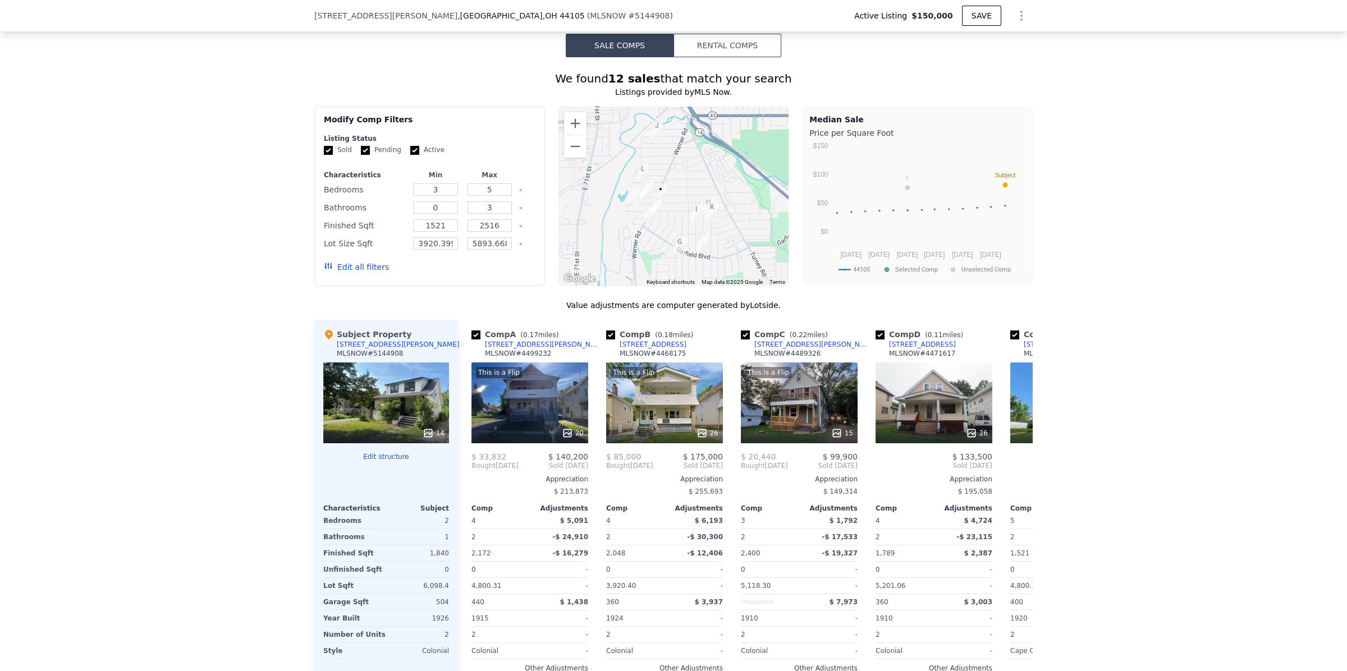
scroll to position [992, 0]
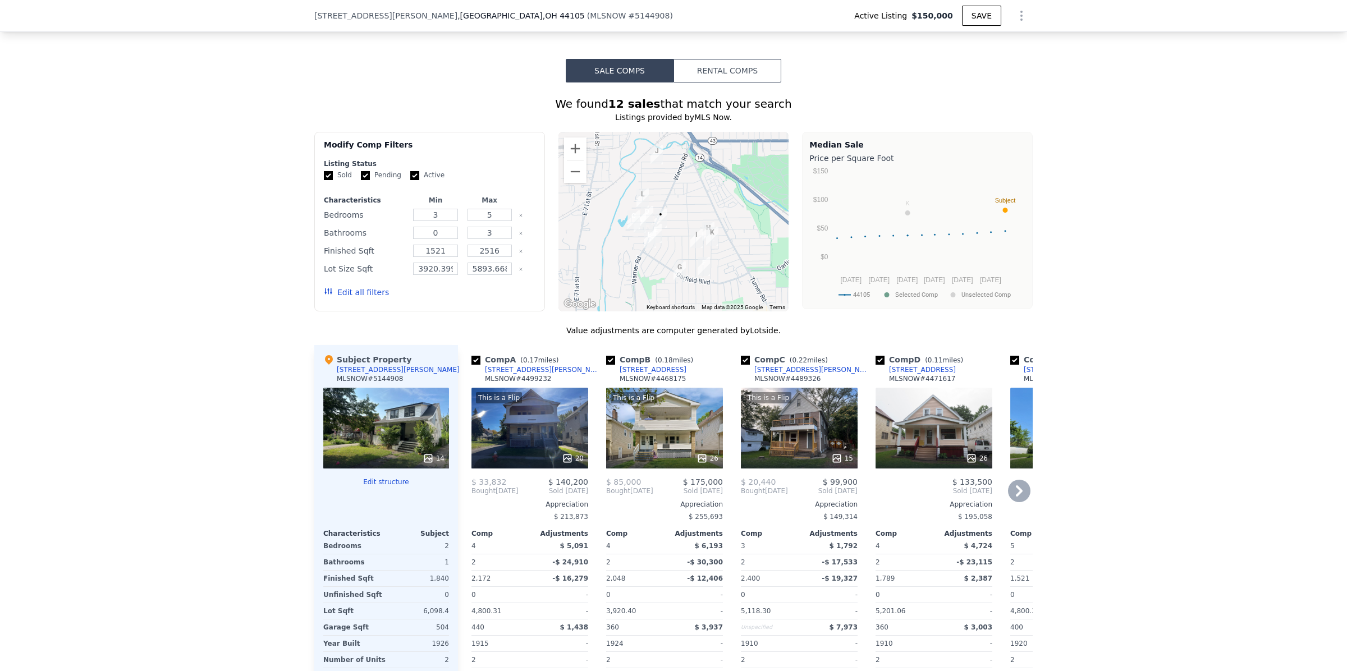
click at [1014, 502] on icon at bounding box center [1019, 491] width 22 height 22
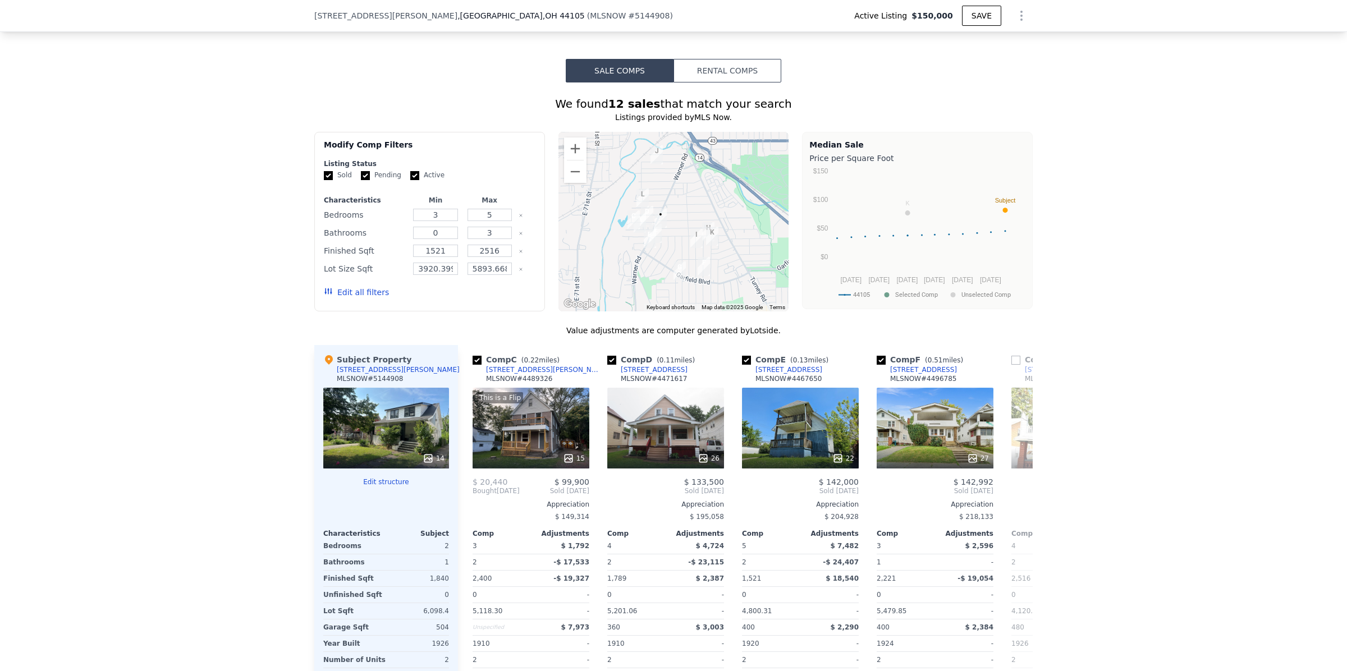
scroll to position [0, 269]
click at [877, 365] on input "checkbox" at bounding box center [880, 360] width 9 height 9
checkbox input "false"
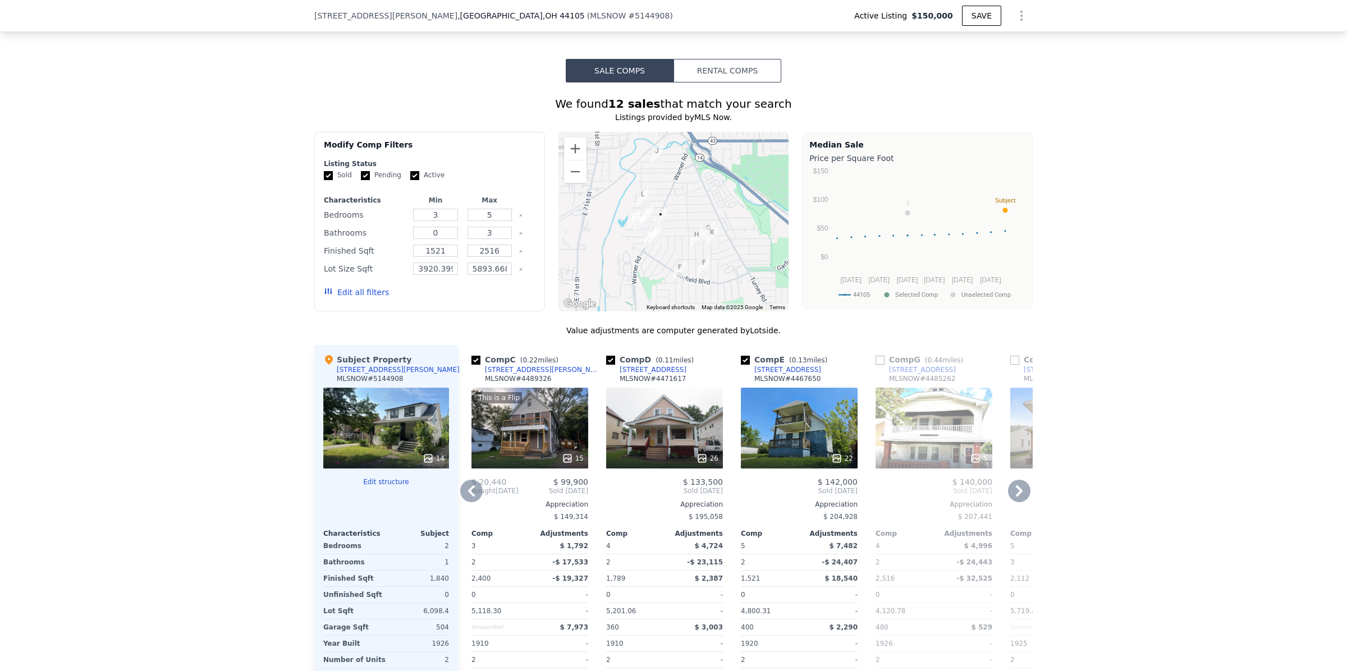
click at [606, 365] on input "checkbox" at bounding box center [610, 360] width 9 height 9
checkbox input "false"
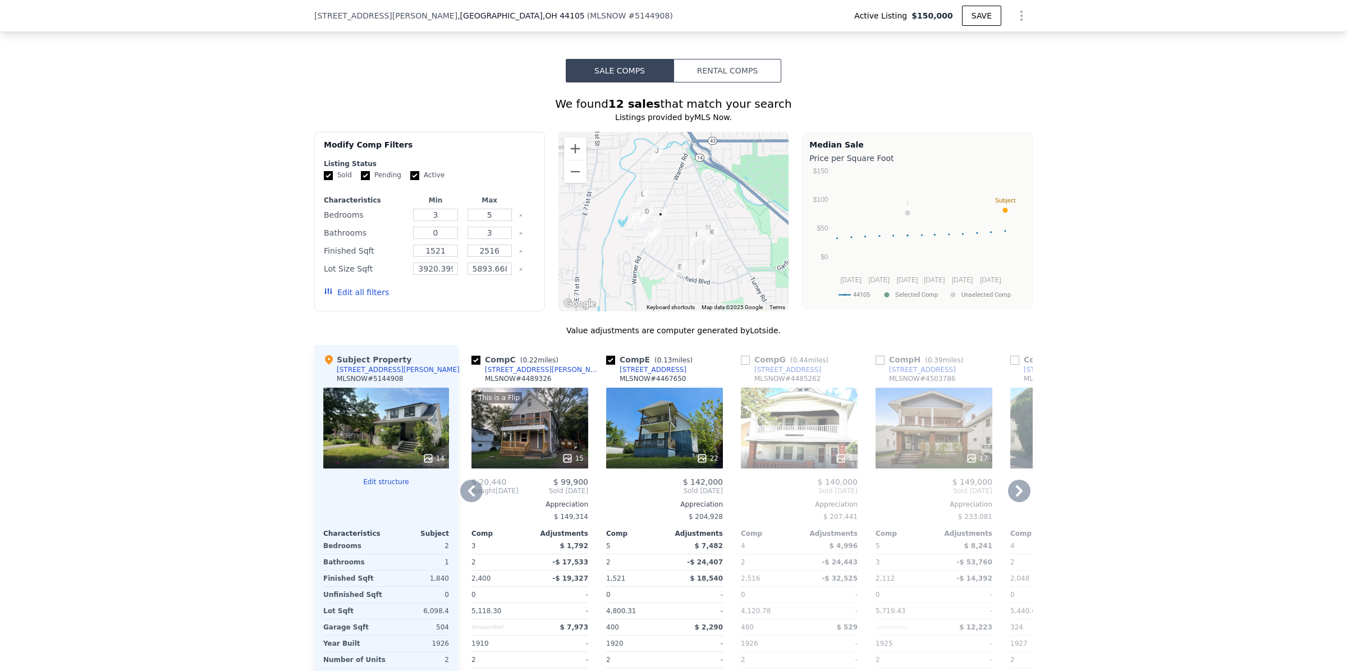
click at [471, 365] on input "checkbox" at bounding box center [475, 360] width 9 height 9
checkbox input "false"
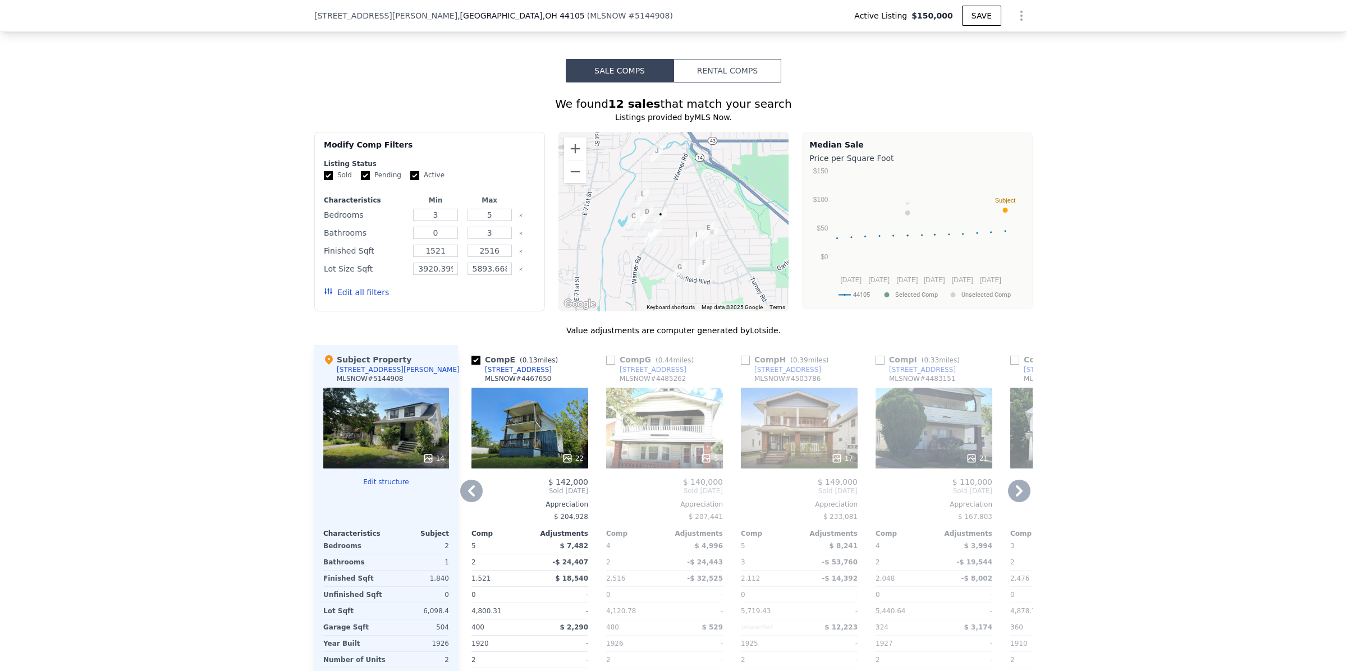
click at [460, 502] on icon at bounding box center [471, 491] width 22 height 22
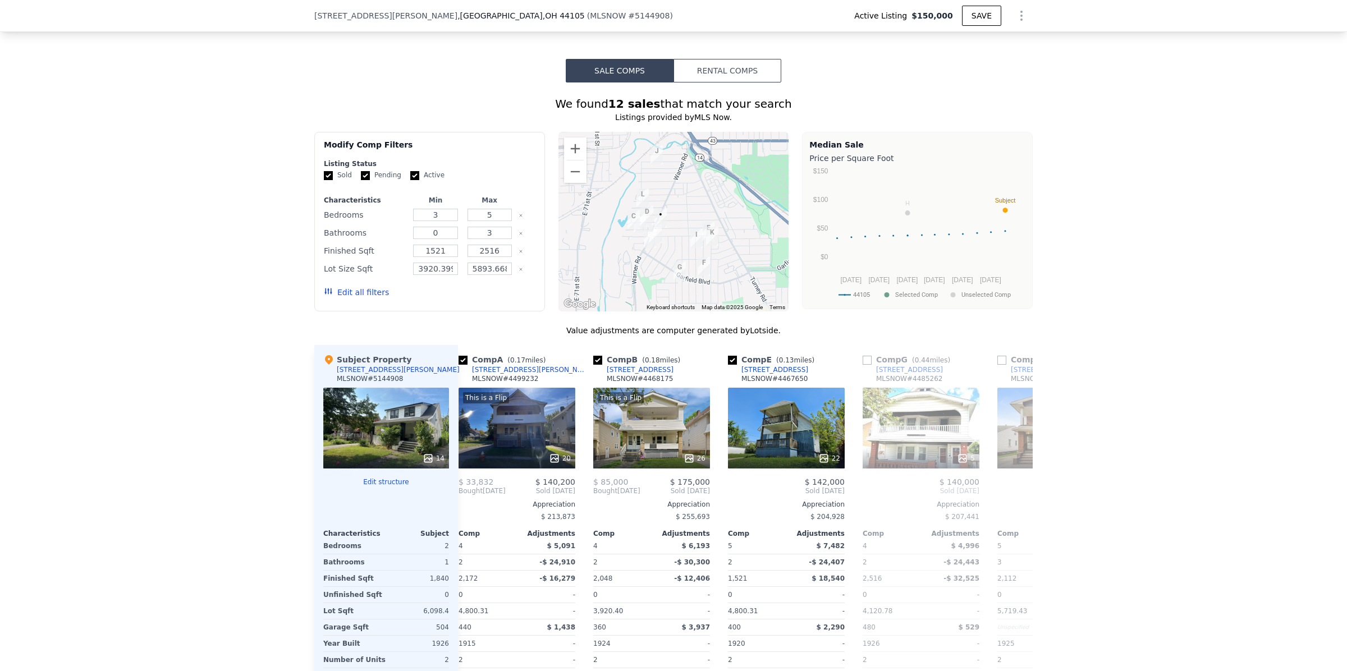
scroll to position [0, 0]
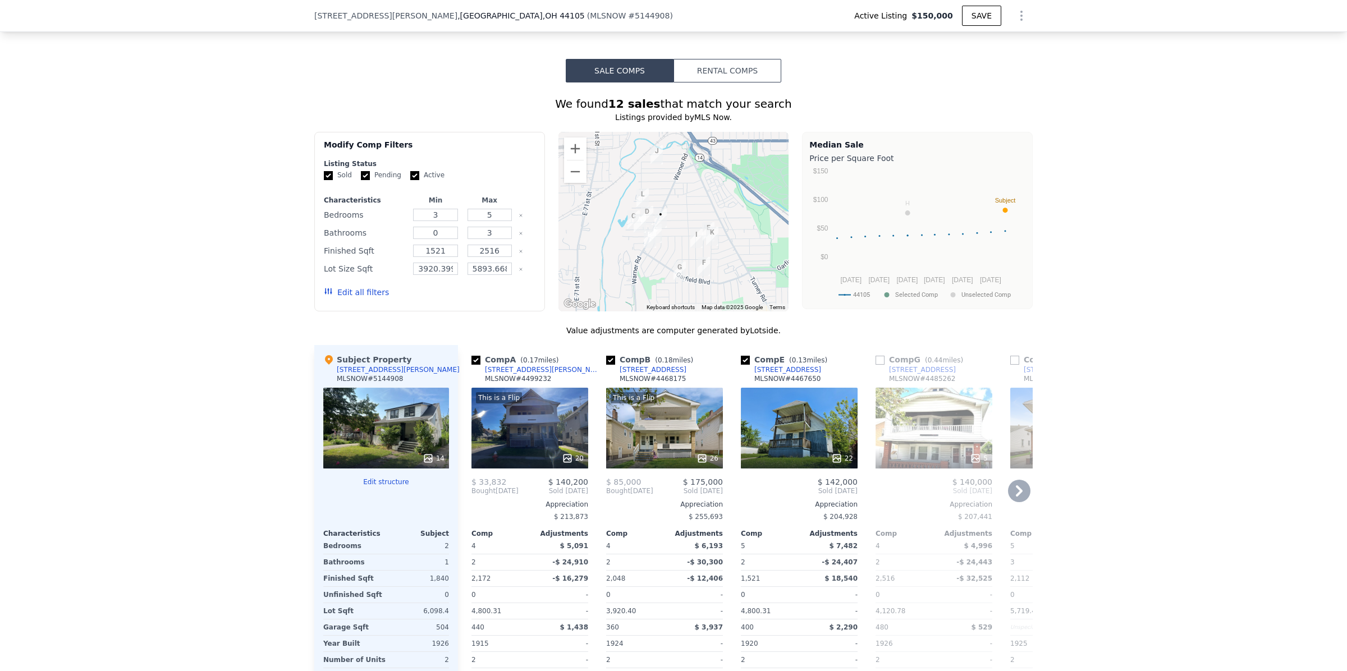
click at [471, 365] on input "checkbox" at bounding box center [475, 360] width 9 height 9
checkbox input "false"
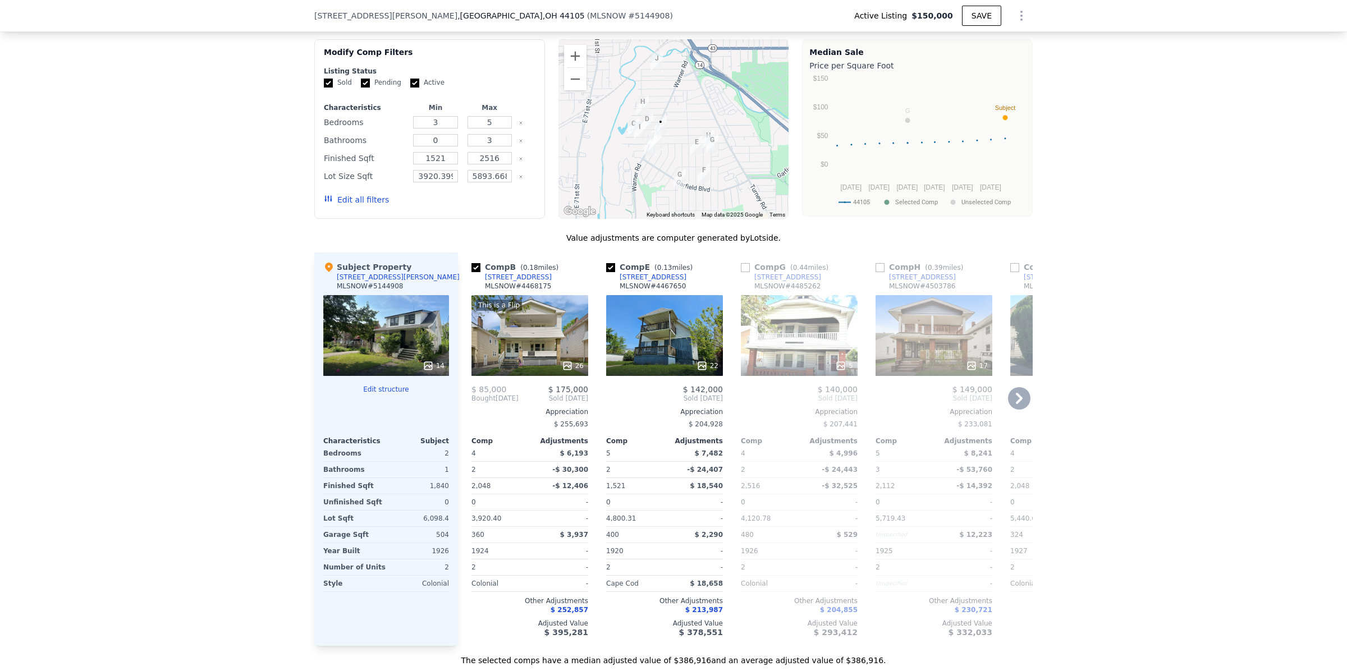
scroll to position [1087, 0]
